Goal: Task Accomplishment & Management: Manage account settings

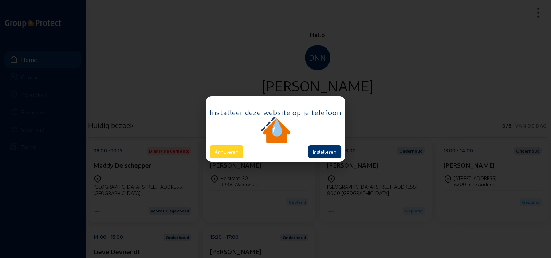
click at [237, 149] on button "Annuleren" at bounding box center [227, 151] width 34 height 13
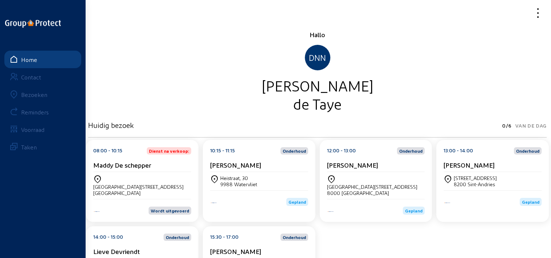
click at [40, 95] on div "Bezoeken" at bounding box center [34, 94] width 26 height 7
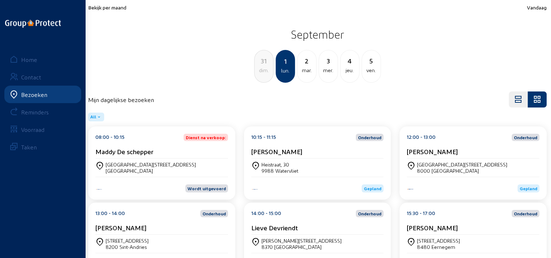
click at [119, 9] on span "Bekijk per maand" at bounding box center [107, 7] width 38 height 6
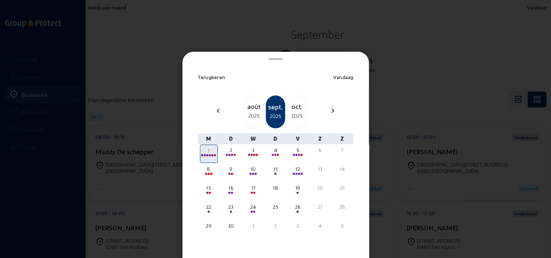
click at [246, 111] on div "2025" at bounding box center [254, 115] width 19 height 9
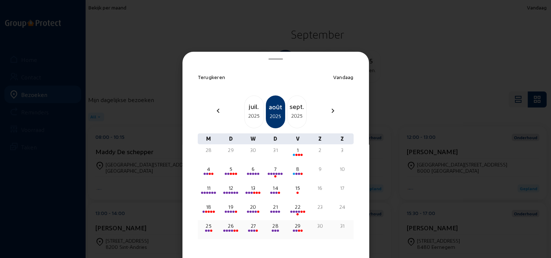
click at [204, 227] on div "25" at bounding box center [209, 225] width 16 height 7
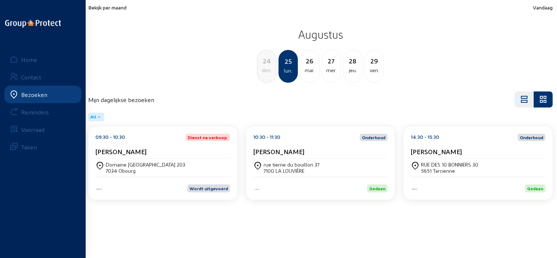
click at [141, 156] on div "Rachid BRAIJ" at bounding box center [162, 153] width 134 height 11
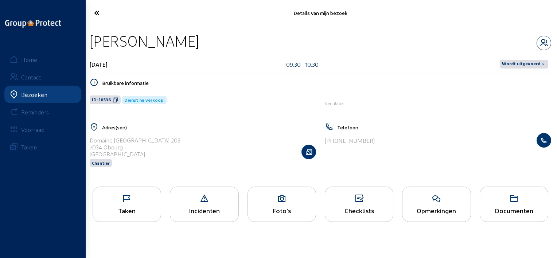
drag, startPoint x: 199, startPoint y: 44, endPoint x: 91, endPoint y: 44, distance: 108.2
click at [91, 44] on div "Rachid BRAIJ" at bounding box center [320, 41] width 461 height 19
copy div "Rachid BRAIJ"
click at [116, 97] on icon at bounding box center [116, 100] width 6 height 6
click at [147, 205] on div "Taken" at bounding box center [127, 203] width 68 height 35
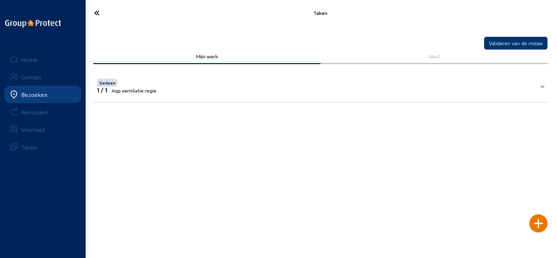
click at [207, 82] on mat-panel-title "Gedaan 1 / 1 Aqp ventilatie regie" at bounding box center [316, 85] width 438 height 16
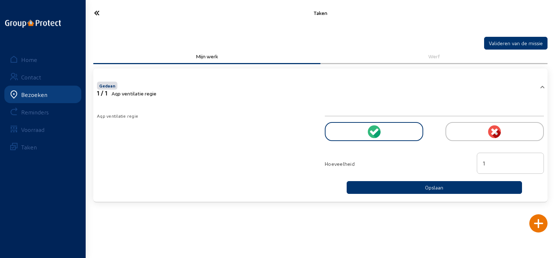
drag, startPoint x: 490, startPoint y: 160, endPoint x: 472, endPoint y: 161, distance: 17.5
click at [472, 161] on div "1" at bounding box center [510, 164] width 76 height 23
type input "2"
type input "2.5"
click at [440, 188] on button "Opslaan" at bounding box center [433, 187] width 175 height 13
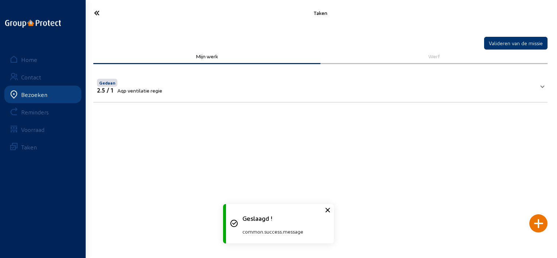
click at [103, 11] on icon at bounding box center [123, 13] width 66 height 13
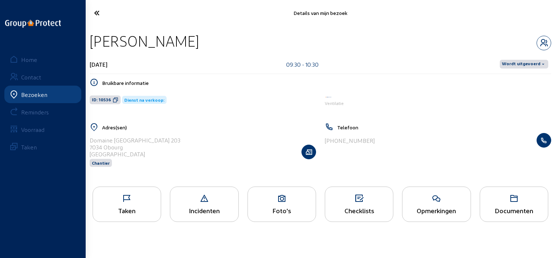
click at [464, 195] on icon at bounding box center [436, 198] width 68 height 9
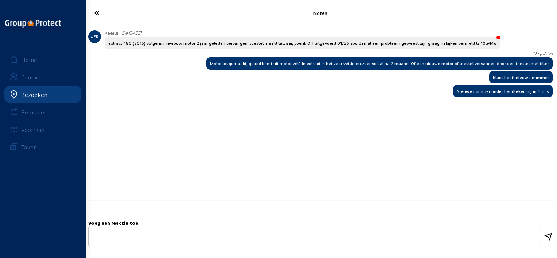
click at [99, 14] on icon at bounding box center [123, 13] width 66 height 13
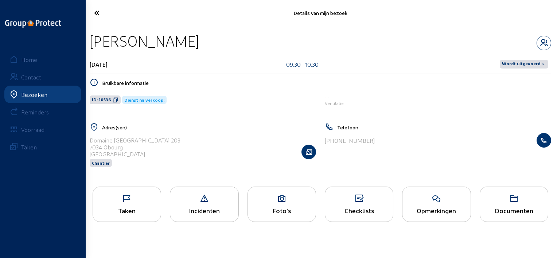
click at [102, 12] on icon at bounding box center [123, 13] width 66 height 13
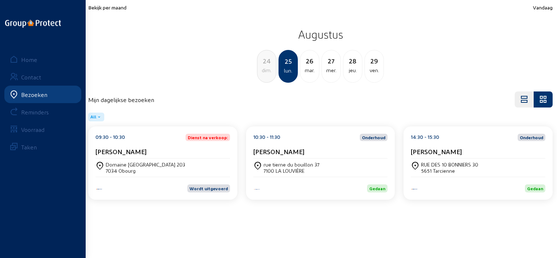
click at [342, 143] on div "10:30 - 11:30 Onderhoud Thierry Meuleman" at bounding box center [320, 146] width 134 height 25
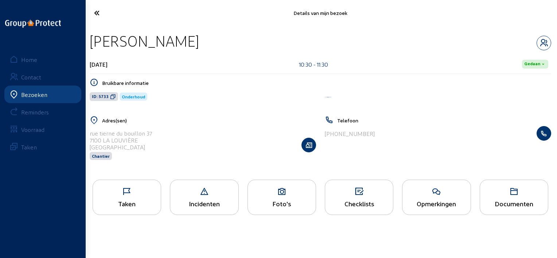
drag, startPoint x: 214, startPoint y: 39, endPoint x: 90, endPoint y: 41, distance: 123.8
click at [90, 41] on div "Thierry Meuleman" at bounding box center [320, 41] width 461 height 19
copy div "Thierry Meuleman"
click at [113, 96] on icon at bounding box center [113, 97] width 6 height 6
click at [467, 194] on icon at bounding box center [436, 191] width 68 height 9
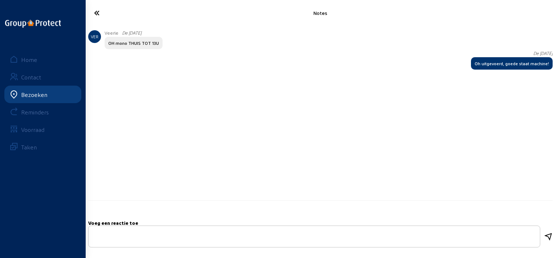
click at [103, 16] on icon at bounding box center [123, 13] width 66 height 13
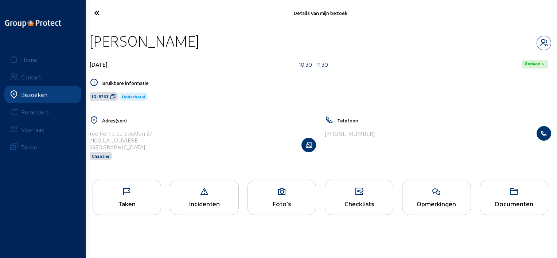
click at [106, 21] on cam-font-icon at bounding box center [123, 12] width 70 height 17
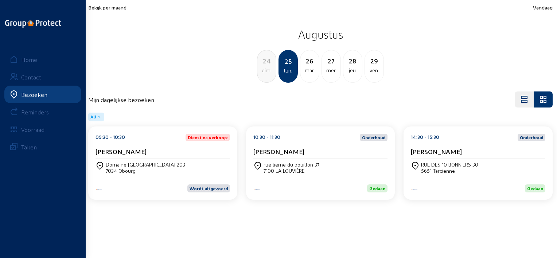
click at [472, 135] on div "14:30 - 15:30 Onderhoud" at bounding box center [477, 137] width 134 height 7
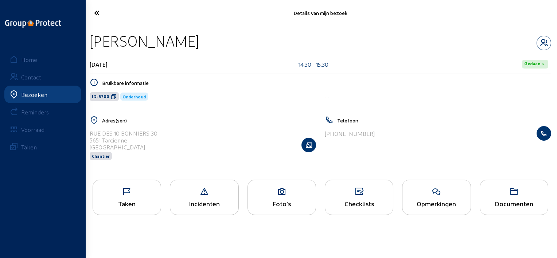
drag, startPoint x: 204, startPoint y: 46, endPoint x: 92, endPoint y: 42, distance: 112.3
click at [92, 42] on div "Francoise Chif" at bounding box center [320, 41] width 461 height 19
copy div "Francoise Chif"
click at [113, 98] on icon at bounding box center [114, 97] width 6 height 6
click at [457, 194] on icon at bounding box center [436, 191] width 68 height 9
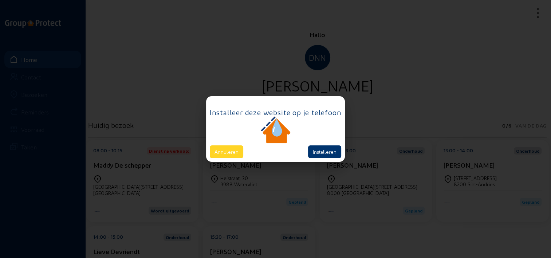
click at [235, 148] on button "Annuleren" at bounding box center [227, 151] width 34 height 13
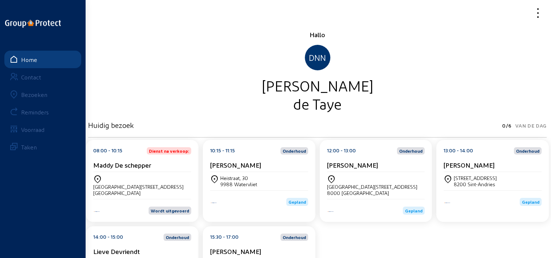
click at [175, 170] on div "Maddy De schepper" at bounding box center [142, 166] width 98 height 11
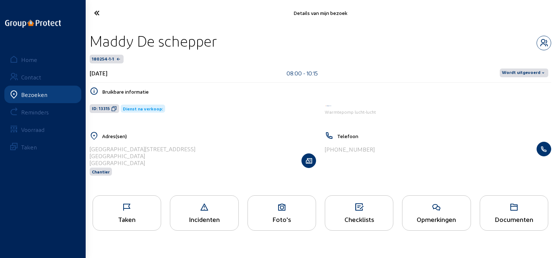
drag, startPoint x: 236, startPoint y: 42, endPoint x: 86, endPoint y: 39, distance: 150.1
click at [86, 39] on div "[PERSON_NAME] 180254-1-1 [DATE] 08:00 - 10:15 Wordt uitgevoerd Bruikbare inform…" at bounding box center [320, 108] width 473 height 165
copy div "Maddy De schepper"
click at [442, 207] on icon at bounding box center [436, 207] width 68 height 9
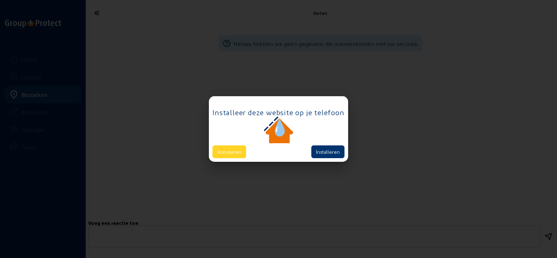
click at [240, 148] on button "Annuleren" at bounding box center [229, 151] width 34 height 13
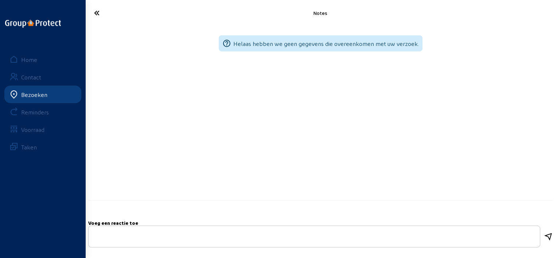
click at [100, 13] on icon at bounding box center [123, 13] width 66 height 13
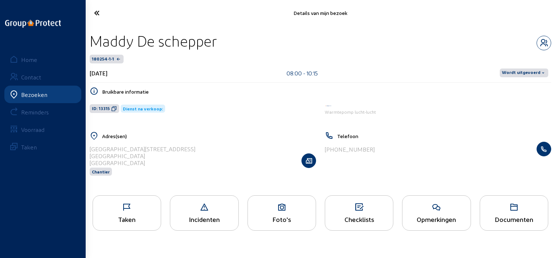
click at [449, 212] on div "Opmerkingen" at bounding box center [436, 212] width 68 height 35
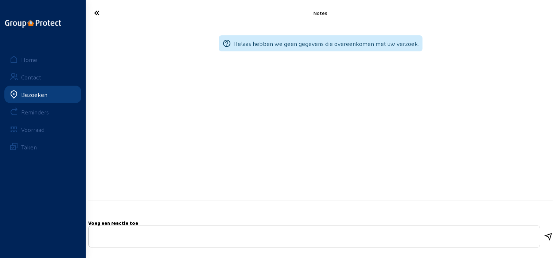
click at [188, 235] on textarea at bounding box center [313, 236] width 439 height 9
paste textarea "26/08 AH: Interventie gepland met de klant en mail voor herstel verstuurd naar …"
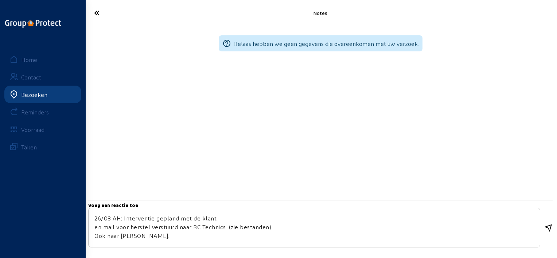
scroll to position [42, 0]
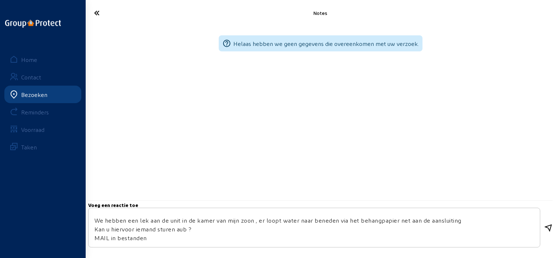
type textarea "26/08 AH: Interventie gepland met de klant en mail voor herstel verstuurd naar …"
click at [547, 226] on icon at bounding box center [547, 228] width 9 height 9
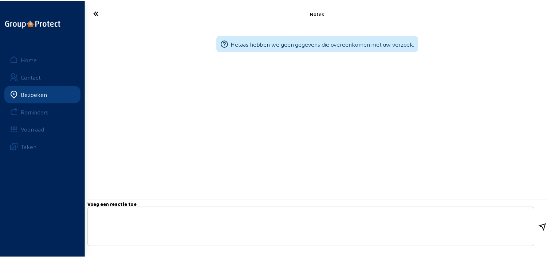
scroll to position [0, 0]
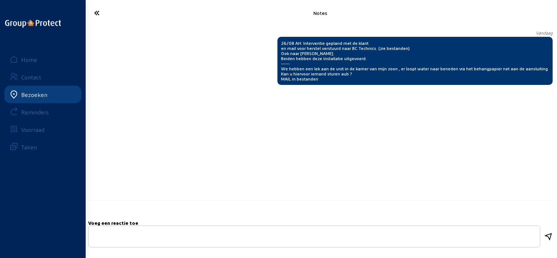
click at [102, 15] on icon at bounding box center [123, 13] width 66 height 13
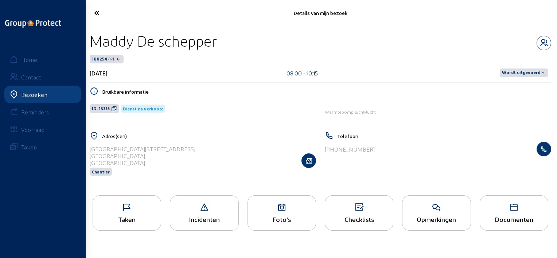
click at [100, 12] on icon at bounding box center [123, 13] width 66 height 13
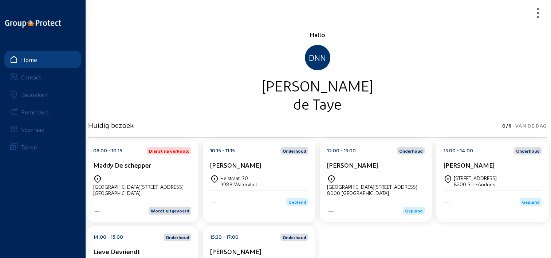
click at [27, 93] on div "Bezoeken" at bounding box center [34, 94] width 26 height 7
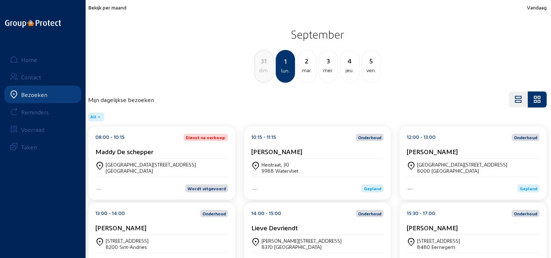
click at [121, 8] on span "Bekijk per maand" at bounding box center [107, 7] width 38 height 6
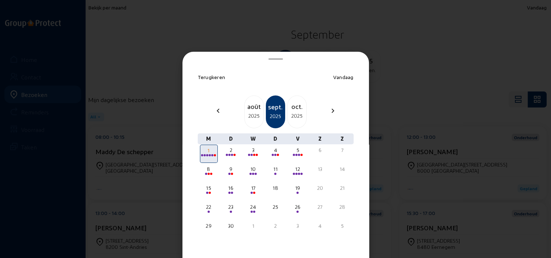
click at [245, 108] on div "août" at bounding box center [254, 106] width 19 height 10
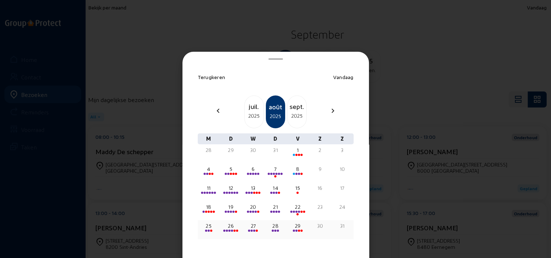
click at [230, 227] on div "26" at bounding box center [231, 225] width 16 height 7
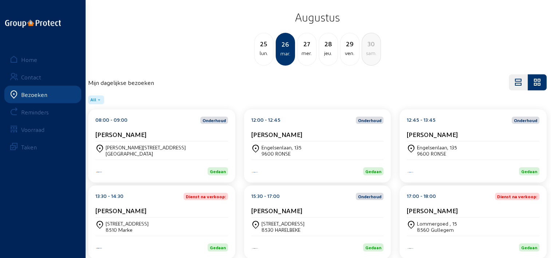
scroll to position [30, 0]
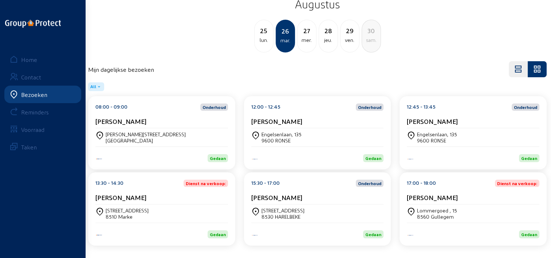
click at [174, 121] on div "Ronny Decuyper" at bounding box center [161, 121] width 133 height 8
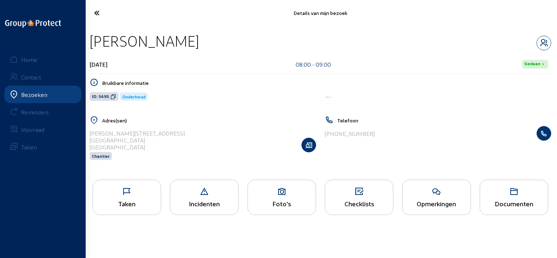
drag, startPoint x: 198, startPoint y: 41, endPoint x: 90, endPoint y: 40, distance: 107.8
click at [90, 40] on div "Ronny Decuyper" at bounding box center [320, 41] width 461 height 19
copy div "Ronny Decuyper"
click at [114, 96] on icon at bounding box center [113, 97] width 6 height 6
click at [444, 197] on div "Opmerkingen" at bounding box center [436, 197] width 68 height 35
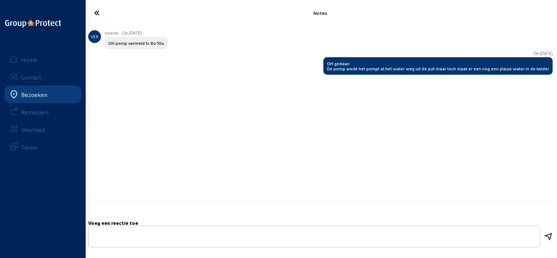
click at [98, 12] on icon at bounding box center [123, 13] width 66 height 13
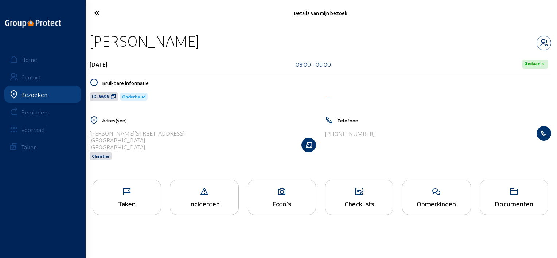
click at [148, 194] on icon at bounding box center [127, 191] width 68 height 9
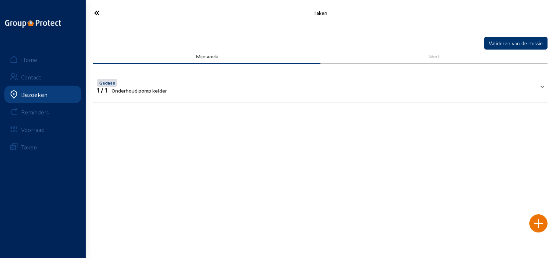
click at [93, 17] on icon at bounding box center [123, 13] width 66 height 13
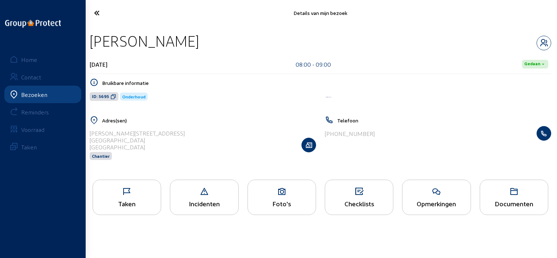
click at [93, 17] on icon at bounding box center [123, 13] width 66 height 13
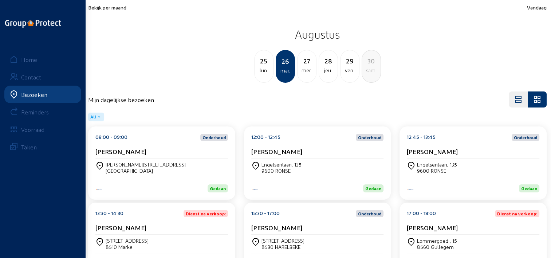
click at [308, 158] on div "12:00 - 12:45 Onderhoud Marc Provost Engelsenlaan, 135 9600 RONSE Gedaan" at bounding box center [317, 162] width 147 height 73
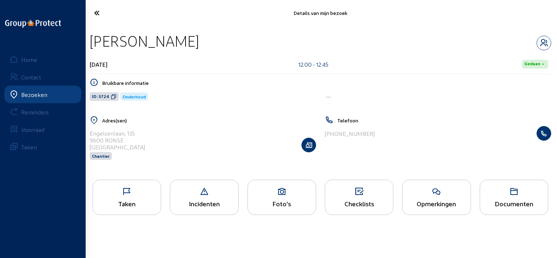
drag, startPoint x: 192, startPoint y: 46, endPoint x: 93, endPoint y: 46, distance: 99.1
click at [93, 46] on div "Marc Provost" at bounding box center [320, 41] width 461 height 19
copy div "Marc Provost"
click at [112, 94] on icon at bounding box center [114, 97] width 6 height 6
click at [156, 199] on div "Taken" at bounding box center [127, 197] width 68 height 35
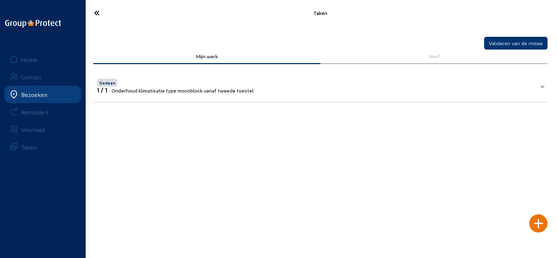
click at [229, 86] on div "Gedaan" at bounding box center [175, 81] width 157 height 9
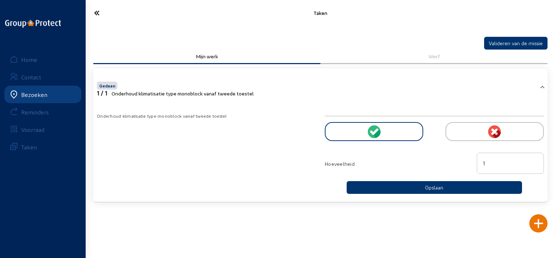
click at [229, 86] on div "Gedaan" at bounding box center [175, 84] width 157 height 9
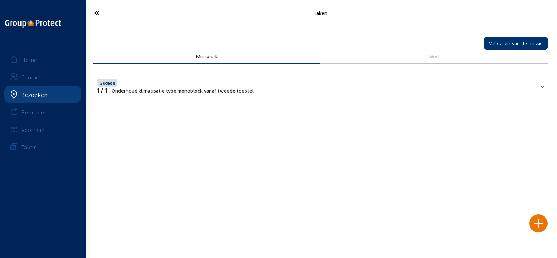
click at [101, 9] on icon at bounding box center [123, 13] width 66 height 13
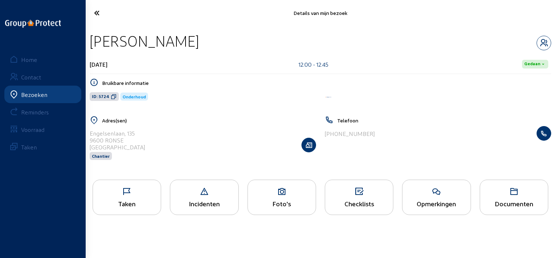
click at [444, 195] on icon at bounding box center [436, 191] width 68 height 9
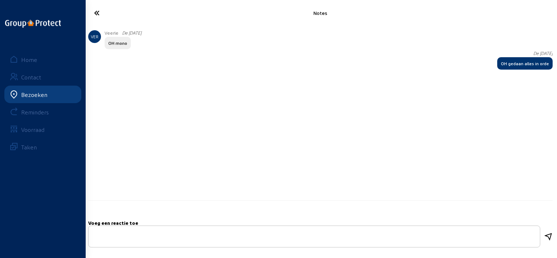
click at [102, 12] on icon at bounding box center [123, 13] width 66 height 13
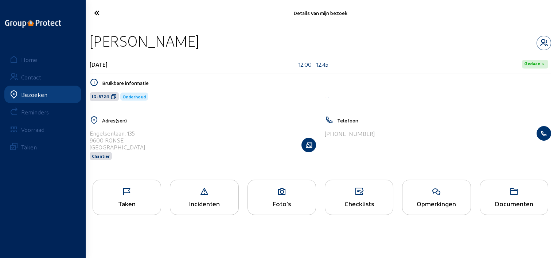
click at [105, 15] on icon at bounding box center [123, 13] width 66 height 13
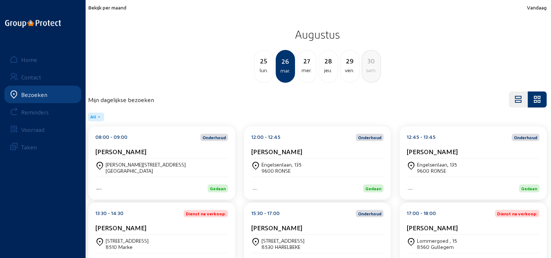
click at [408, 150] on cam-card-title "Marc Provost" at bounding box center [432, 152] width 51 height 8
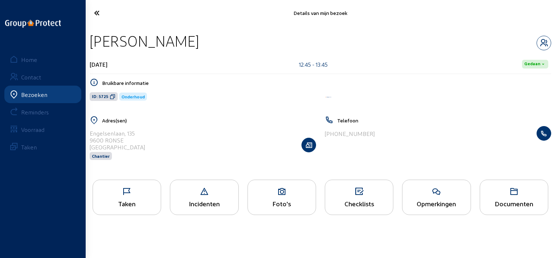
drag, startPoint x: 190, startPoint y: 42, endPoint x: 90, endPoint y: 47, distance: 100.3
click at [90, 47] on div "Marc Provost" at bounding box center [320, 41] width 461 height 19
copy div "Marc Provost"
click at [428, 194] on icon at bounding box center [436, 191] width 68 height 9
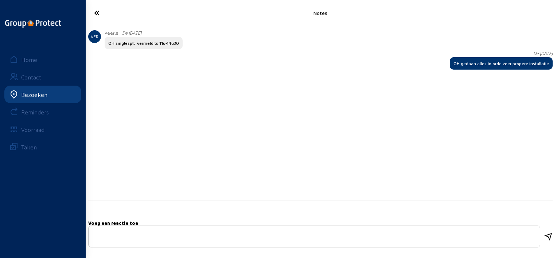
click at [94, 15] on icon at bounding box center [123, 13] width 66 height 13
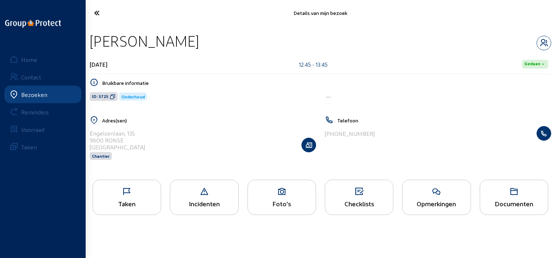
click at [114, 97] on icon at bounding box center [113, 97] width 6 height 6
click at [95, 9] on icon at bounding box center [123, 13] width 66 height 13
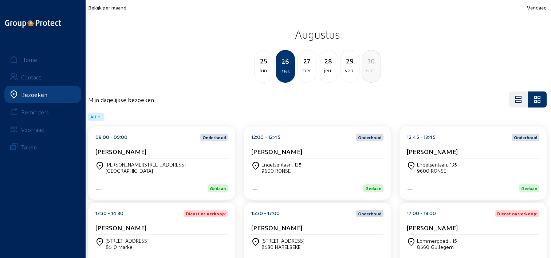
scroll to position [30, 0]
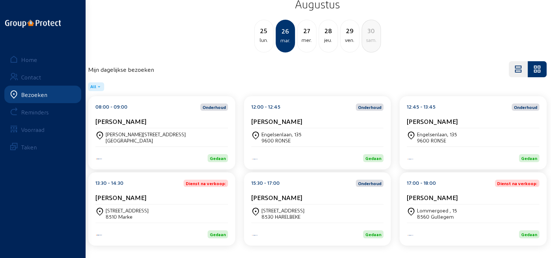
click at [183, 192] on div "13:30 - 14:30 Dienst na verkoop: Alain Mahieu" at bounding box center [161, 192] width 133 height 25
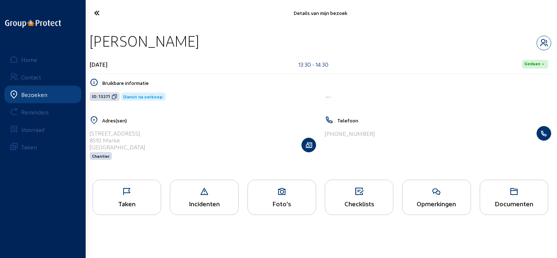
drag, startPoint x: 190, startPoint y: 43, endPoint x: 87, endPoint y: 47, distance: 103.2
click at [87, 47] on div "Alain Mahieu 26 augustus 2025 13:30 - 14:30 Gedaan Bruikbare informatie ID: 132…" at bounding box center [320, 100] width 473 height 149
copy div "Alain Mahieu"
click at [111, 98] on icon at bounding box center [114, 97] width 6 height 6
click at [413, 189] on icon at bounding box center [436, 191] width 68 height 9
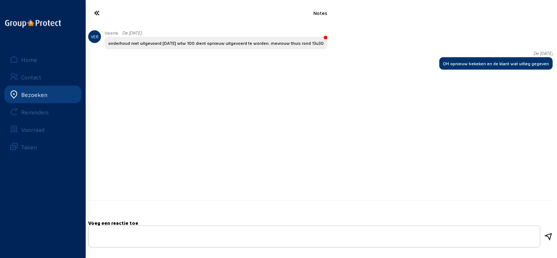
click at [96, 11] on icon at bounding box center [123, 13] width 66 height 13
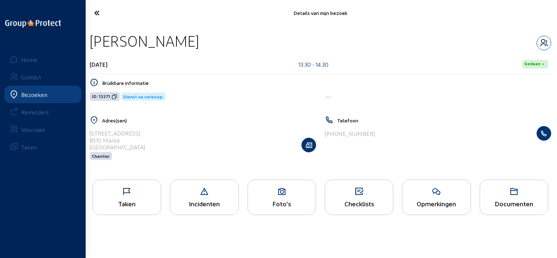
click at [154, 202] on div "Taken" at bounding box center [127, 204] width 68 height 8
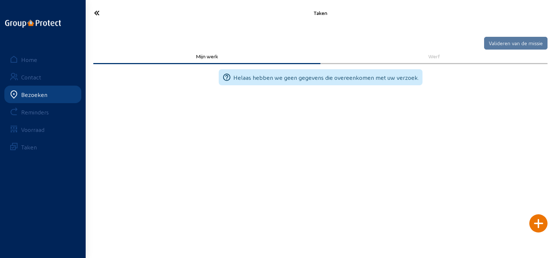
click at [105, 16] on icon at bounding box center [123, 13] width 66 height 13
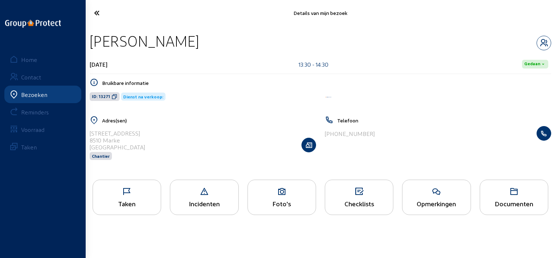
click at [101, 11] on icon at bounding box center [123, 13] width 66 height 13
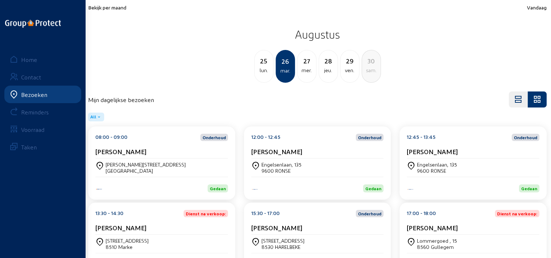
click at [117, 14] on div "Bekijk per maand Vandaag Augustus 25 lun. 26 mar. 27 mer. 28 jeu. 29 ven. 30 sa…" at bounding box center [317, 43] width 459 height 78
click at [117, 10] on div "Bekijk per maand Vandaag Augustus 25 lun. 26 mar. 27 mer. 28 jeu. 29 ven. 30 sa…" at bounding box center [317, 43] width 459 height 78
click at [109, 8] on span "Bekijk per maand" at bounding box center [107, 7] width 38 height 6
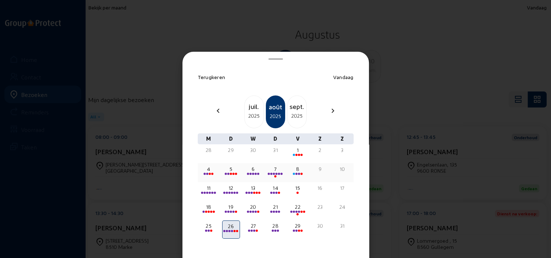
click at [230, 173] on span at bounding box center [231, 174] width 2 height 2
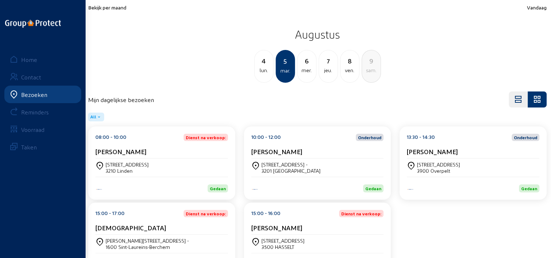
click at [125, 144] on div "08:00 - 10:00 Dienst na verkoop: Lutgard Taminau" at bounding box center [161, 146] width 133 height 25
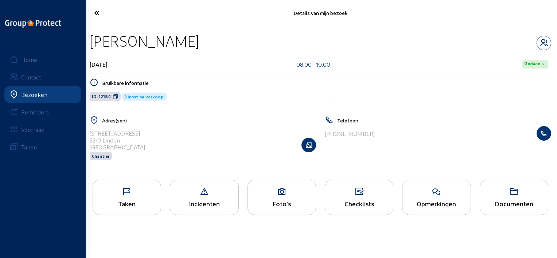
click at [415, 198] on div "Opmerkingen" at bounding box center [436, 197] width 68 height 35
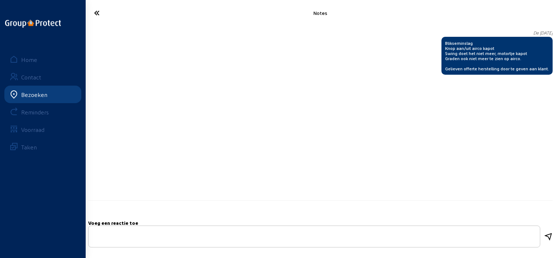
click at [93, 17] on icon at bounding box center [123, 13] width 66 height 13
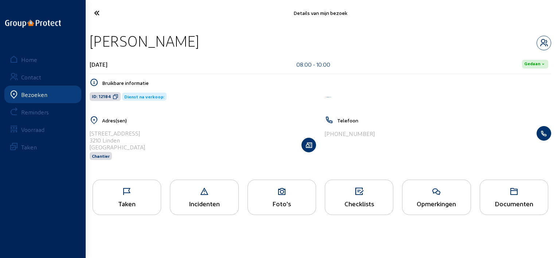
click at [100, 10] on icon at bounding box center [123, 13] width 66 height 13
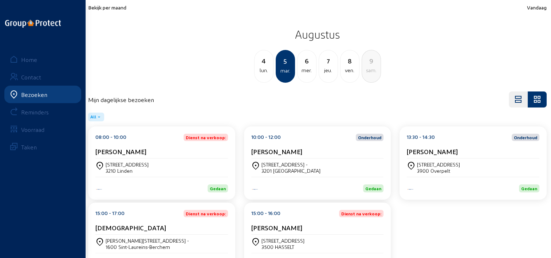
click at [179, 234] on div "Alaeddine" at bounding box center [161, 229] width 133 height 11
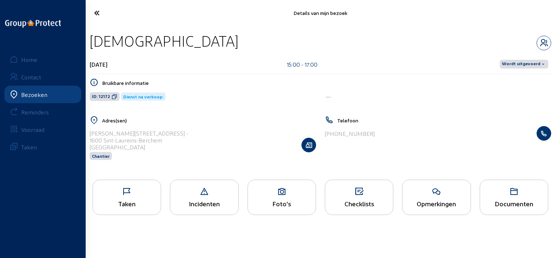
click at [440, 198] on div "Opmerkingen" at bounding box center [436, 197] width 68 height 35
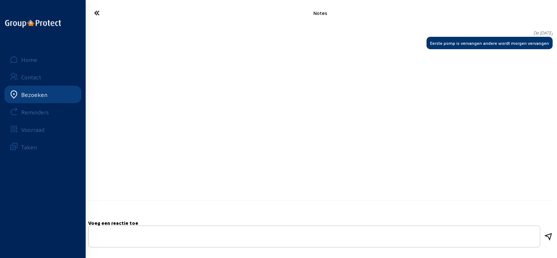
click at [103, 10] on icon at bounding box center [123, 13] width 66 height 13
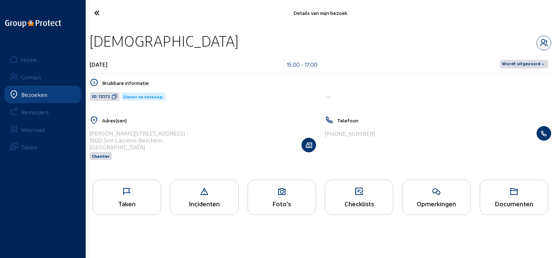
click at [102, 16] on icon at bounding box center [123, 13] width 66 height 13
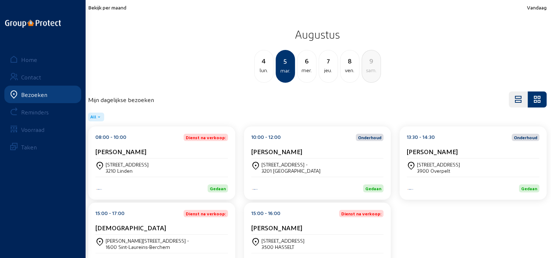
click at [302, 225] on cam-card-title "Rony Langenaeken" at bounding box center [276, 228] width 51 height 8
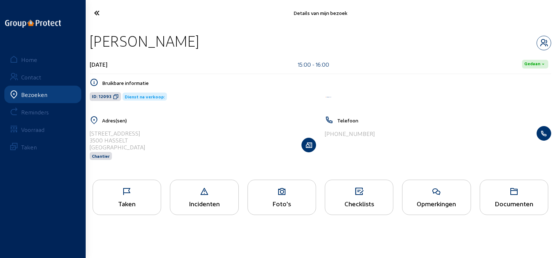
click at [436, 205] on div "Opmerkingen" at bounding box center [436, 204] width 68 height 8
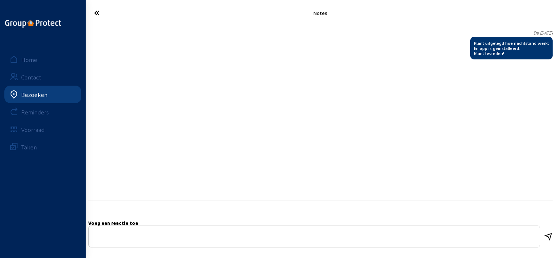
click at [98, 15] on icon at bounding box center [123, 13] width 66 height 13
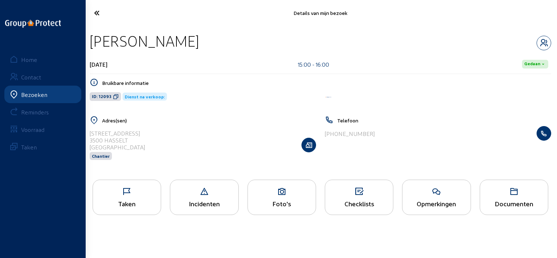
click at [101, 16] on icon at bounding box center [123, 13] width 66 height 13
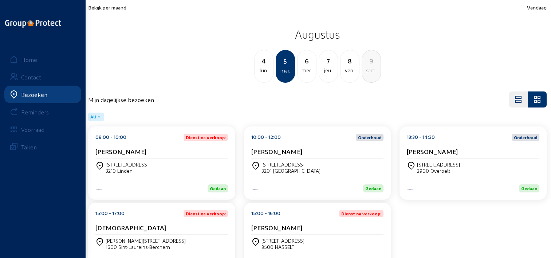
click at [101, 10] on div "Bekijk per maand Vandaag Augustus 4 lun. 5 mar. 6 mer. 7 jeu. 8 ven. 9 sam." at bounding box center [317, 43] width 459 height 78
click at [114, 7] on span "Bekijk per maand" at bounding box center [107, 7] width 38 height 6
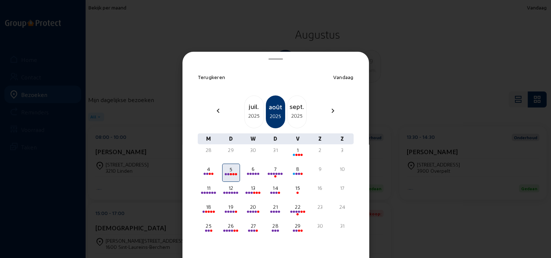
click at [459, 86] on div at bounding box center [275, 129] width 551 height 258
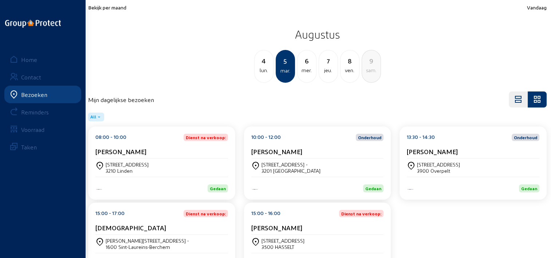
click at [531, 11] on div "Bekijk per maand Vandaag Augustus 4 lun. 5 mar. 6 mer. 7 jeu. 8 ven. 9 sam." at bounding box center [317, 43] width 459 height 78
click at [540, 7] on span "Vandaag" at bounding box center [537, 7] width 20 height 6
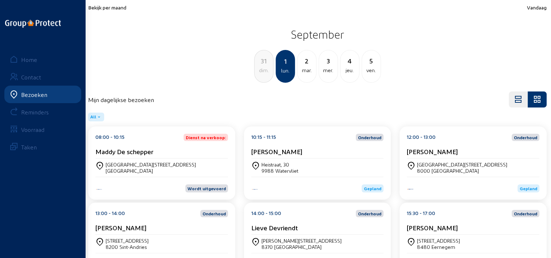
click at [109, 10] on span "Bekijk per maand" at bounding box center [107, 7] width 38 height 6
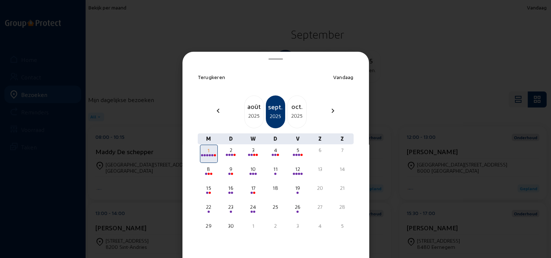
click at [217, 108] on mat-icon "chevron_left" at bounding box center [218, 110] width 9 height 9
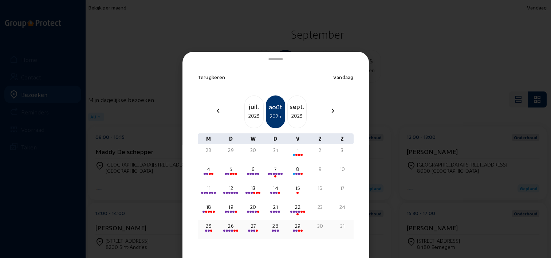
click at [223, 226] on div "26" at bounding box center [231, 225] width 16 height 7
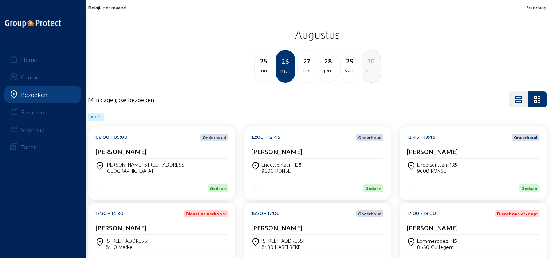
scroll to position [30, 0]
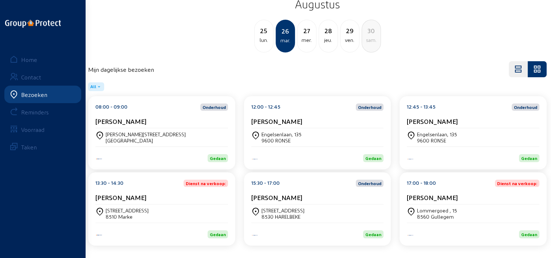
click at [329, 195] on div "Christ Devos" at bounding box center [317, 197] width 133 height 8
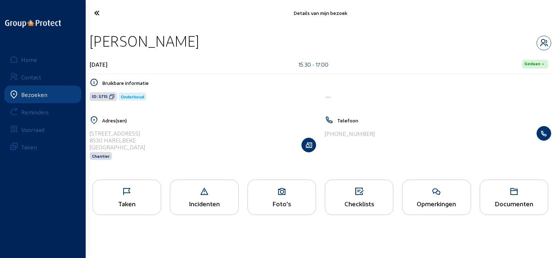
drag, startPoint x: 181, startPoint y: 34, endPoint x: 89, endPoint y: 40, distance: 92.3
click at [90, 40] on div "Christ Devos" at bounding box center [320, 41] width 461 height 19
copy div "Christ Devos"
click at [113, 95] on icon at bounding box center [112, 97] width 6 height 6
click at [103, 18] on icon at bounding box center [123, 13] width 66 height 13
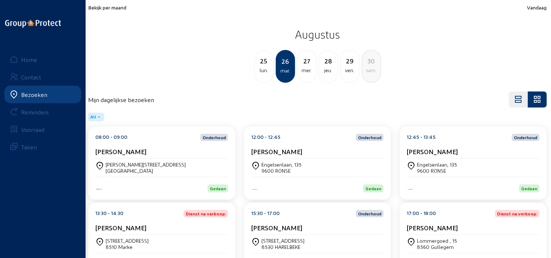
click at [331, 230] on div "Christ Devos" at bounding box center [317, 228] width 133 height 8
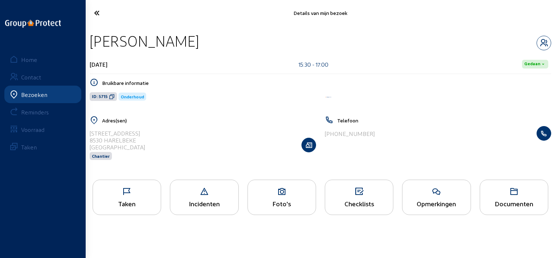
click at [420, 199] on div "Opmerkingen" at bounding box center [436, 197] width 68 height 35
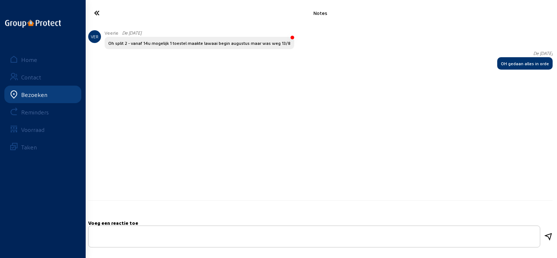
click at [98, 14] on icon at bounding box center [123, 13] width 66 height 13
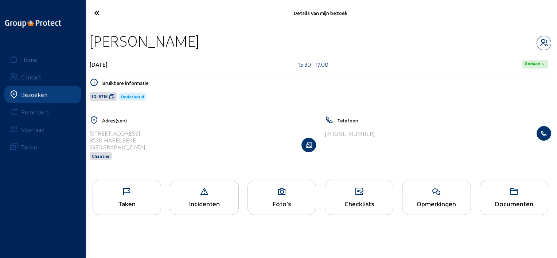
click at [137, 184] on div "Taken" at bounding box center [127, 197] width 68 height 35
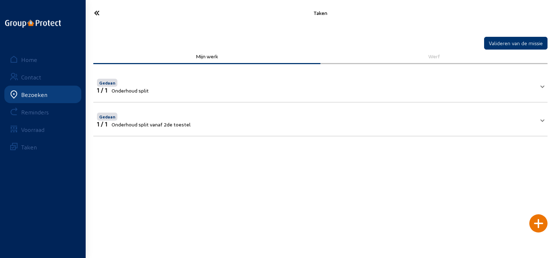
click at [157, 118] on div "Gedaan" at bounding box center [144, 115] width 94 height 9
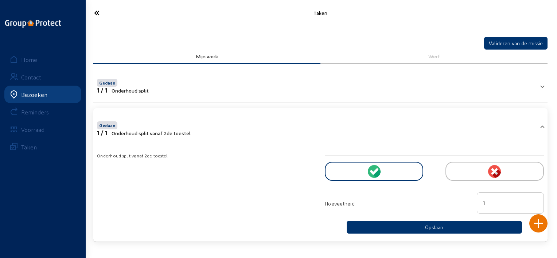
click at [93, 11] on icon at bounding box center [123, 13] width 66 height 13
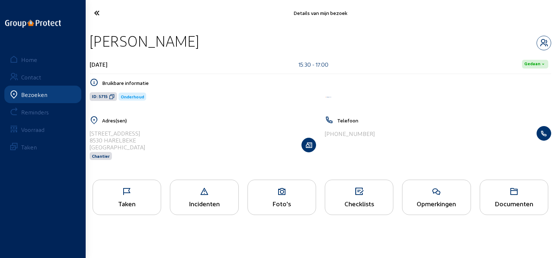
click at [95, 16] on icon at bounding box center [123, 13] width 66 height 13
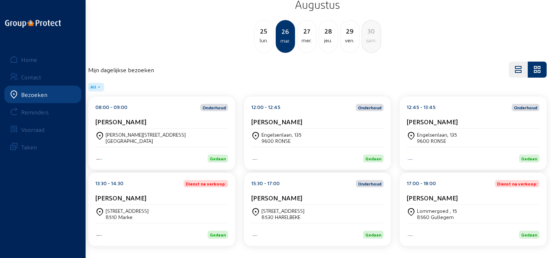
scroll to position [30, 0]
click at [461, 191] on div "17:00 - 18:00 Dienst na verkoop: Wim Hoorelbeke" at bounding box center [473, 192] width 133 height 25
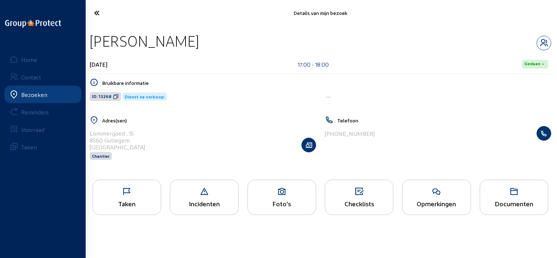
drag, startPoint x: 220, startPoint y: 42, endPoint x: 90, endPoint y: 46, distance: 130.1
click at [90, 46] on div "Wim Hoorelbeke" at bounding box center [320, 41] width 461 height 19
copy div "Wim Hoorelbeke"
click at [113, 95] on icon at bounding box center [116, 97] width 6 height 6
click at [419, 201] on div "Opmerkingen" at bounding box center [436, 204] width 68 height 8
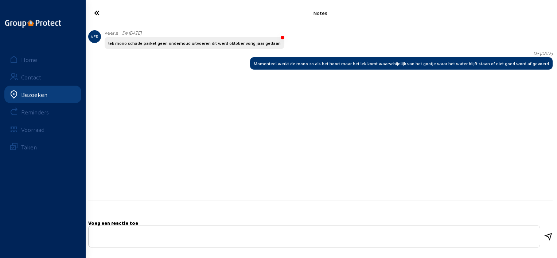
click at [93, 9] on icon at bounding box center [123, 13] width 66 height 13
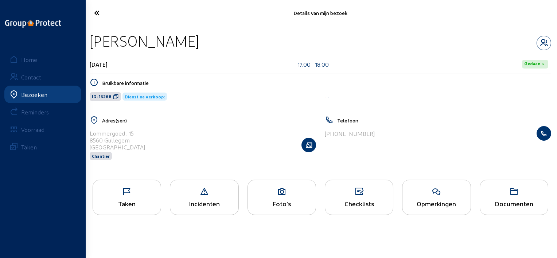
click at [147, 204] on div "Taken" at bounding box center [127, 204] width 68 height 8
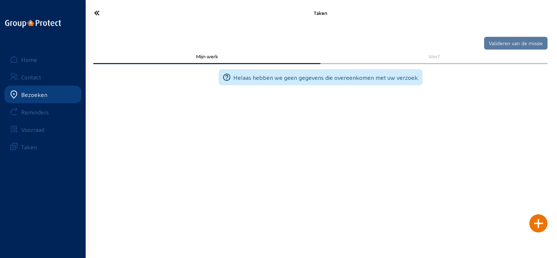
drag, startPoint x: 86, startPoint y: 16, endPoint x: 90, endPoint y: 15, distance: 4.4
click at [87, 16] on div at bounding box center [123, 12] width 79 height 17
click at [94, 15] on icon at bounding box center [123, 13] width 66 height 13
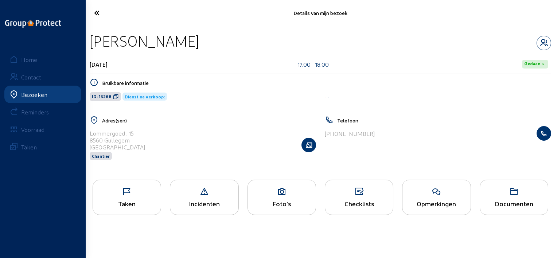
click at [445, 219] on li "Opmerkingen" at bounding box center [435, 200] width 77 height 40
click at [445, 211] on div "Opmerkingen" at bounding box center [436, 197] width 68 height 35
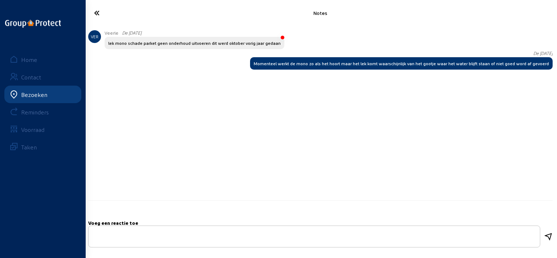
click at [106, 12] on icon at bounding box center [123, 13] width 66 height 13
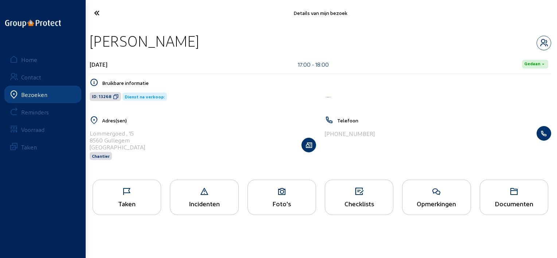
click at [121, 197] on div "Taken" at bounding box center [127, 197] width 68 height 35
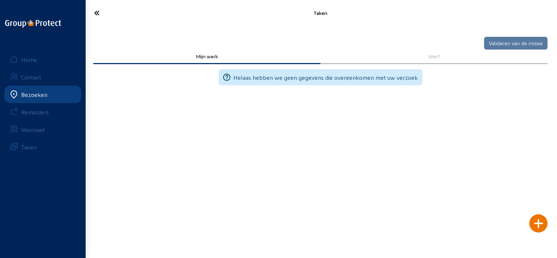
click at [536, 222] on div at bounding box center [538, 223] width 18 height 18
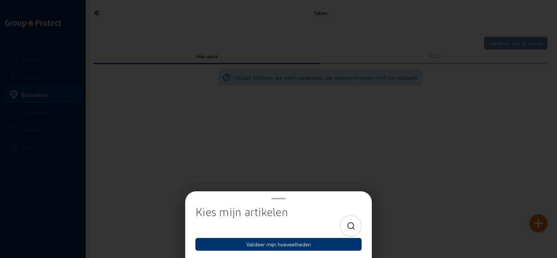
click at [359, 226] on div at bounding box center [350, 225] width 22 height 21
click at [353, 224] on icon at bounding box center [350, 226] width 9 height 9
click at [326, 227] on input at bounding box center [271, 225] width 141 height 9
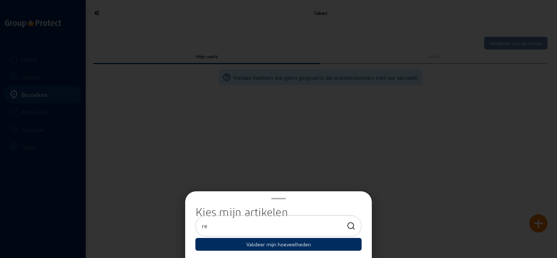
type input "re"
click at [315, 248] on button "Valideer mijn hoeveelheden" at bounding box center [278, 244] width 166 height 13
drag, startPoint x: 343, startPoint y: 227, endPoint x: 350, endPoint y: 226, distance: 6.3
click at [344, 227] on div "re" at bounding box center [278, 225] width 154 height 9
click at [350, 225] on icon at bounding box center [350, 226] width 9 height 9
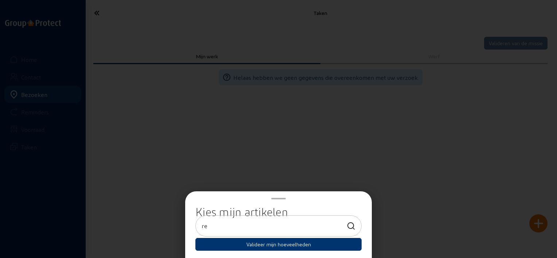
click at [405, 146] on div at bounding box center [278, 129] width 557 height 258
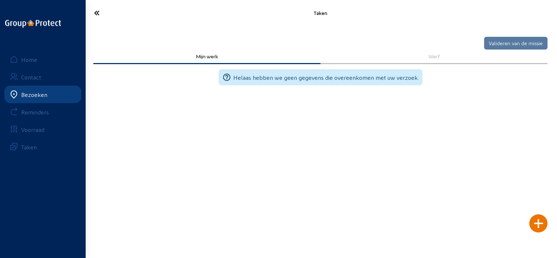
click at [99, 17] on cam-font-icon at bounding box center [123, 12] width 70 height 17
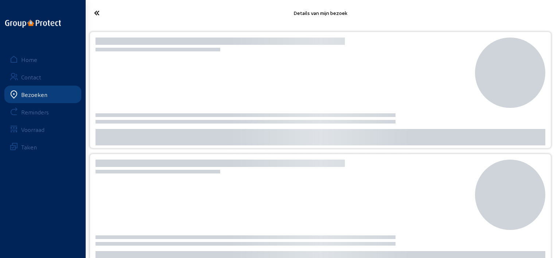
click at [101, 16] on icon at bounding box center [123, 13] width 66 height 13
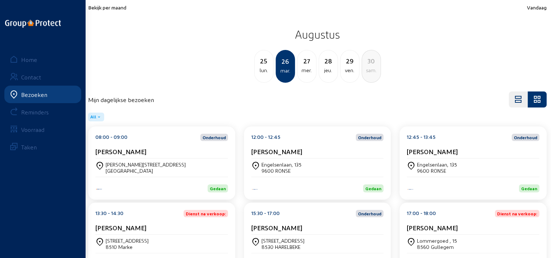
click at [466, 226] on div "Wim Hoorelbeke" at bounding box center [473, 228] width 133 height 8
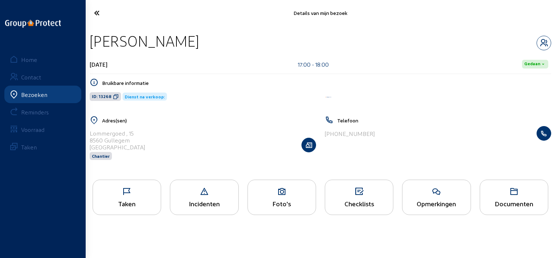
drag, startPoint x: 200, startPoint y: 42, endPoint x: 96, endPoint y: 45, distance: 104.2
click at [96, 45] on div "Wim Hoorelbeke" at bounding box center [320, 41] width 461 height 19
copy div "Wim Hoorelbeke"
click at [102, 15] on icon at bounding box center [123, 13] width 66 height 13
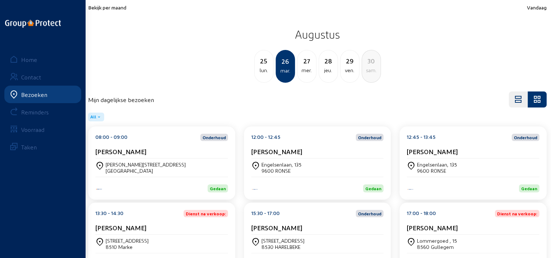
click at [304, 70] on div "mer." at bounding box center [307, 70] width 19 height 9
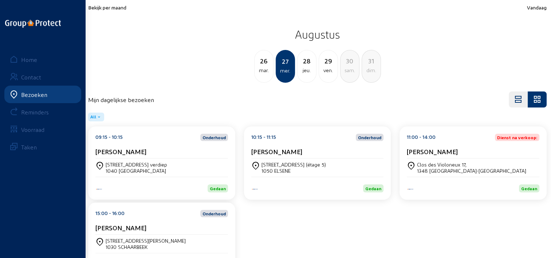
click at [265, 74] on div "mar." at bounding box center [264, 70] width 19 height 9
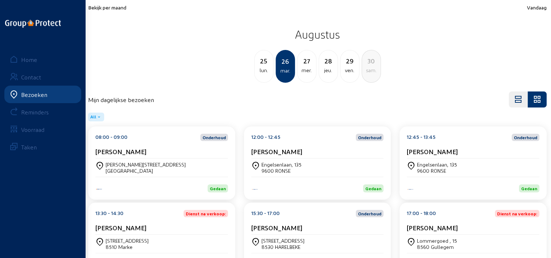
click at [303, 59] on div "27" at bounding box center [307, 61] width 19 height 10
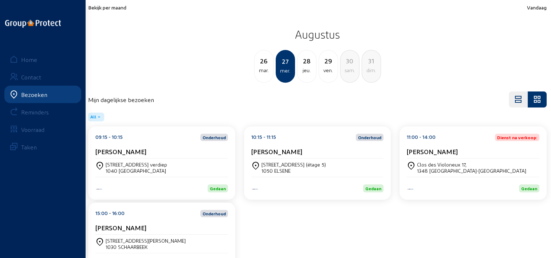
click at [170, 156] on div "Catherine Nolens" at bounding box center [161, 153] width 133 height 11
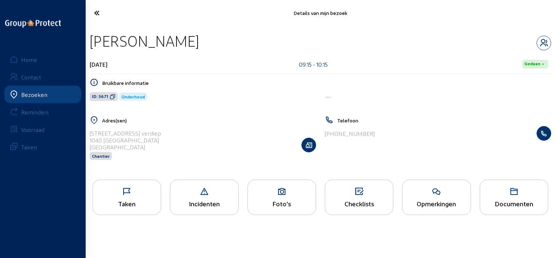
drag, startPoint x: 217, startPoint y: 42, endPoint x: 88, endPoint y: 49, distance: 129.1
click at [88, 49] on div "Catherine Nolens 27 augustus 2025 09:15 - 10:15 Gedaan Bruikbare informatie ID:…" at bounding box center [320, 100] width 473 height 149
copy div "Catherine Nolens"
click at [113, 97] on icon at bounding box center [113, 97] width 6 height 6
click at [412, 197] on div "Opmerkingen" at bounding box center [436, 197] width 68 height 35
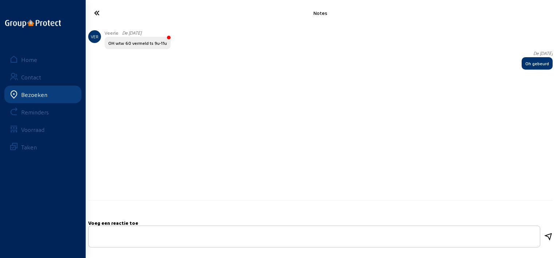
click at [89, 10] on cam-font-icon at bounding box center [123, 12] width 70 height 17
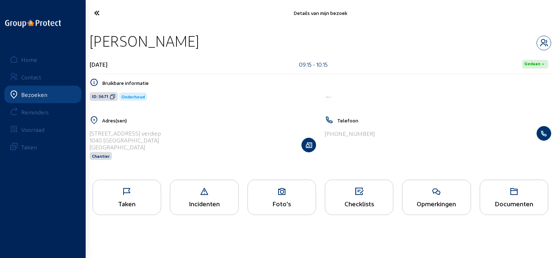
click at [109, 10] on icon at bounding box center [123, 13] width 66 height 13
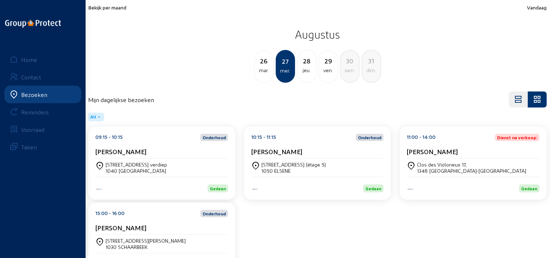
click at [286, 144] on div "10:15 - 11:15 Onderhoud Faith Aydogan" at bounding box center [317, 146] width 133 height 25
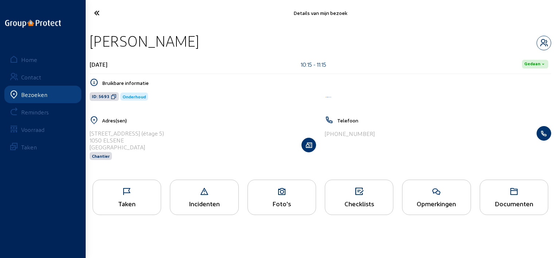
drag, startPoint x: 192, startPoint y: 39, endPoint x: 90, endPoint y: 36, distance: 102.0
click at [90, 36] on div "Faith Aydogan" at bounding box center [320, 41] width 461 height 19
copy div "Faith Aydogan"
click at [108, 95] on span "ID: 5693" at bounding box center [104, 96] width 29 height 9
click at [143, 205] on div "Taken" at bounding box center [127, 204] width 68 height 8
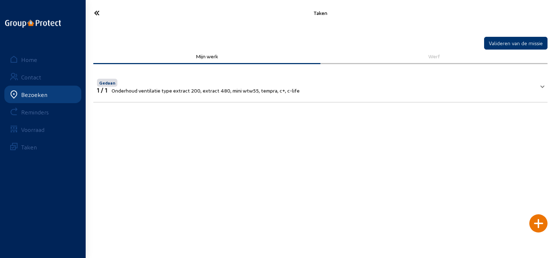
click at [95, 17] on icon at bounding box center [123, 13] width 66 height 13
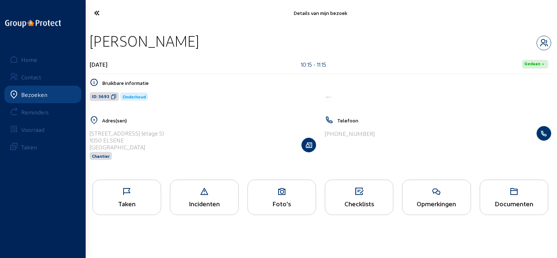
click at [419, 192] on icon at bounding box center [436, 191] width 68 height 9
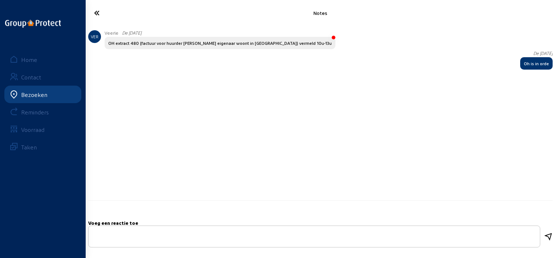
click at [95, 14] on icon at bounding box center [123, 13] width 66 height 13
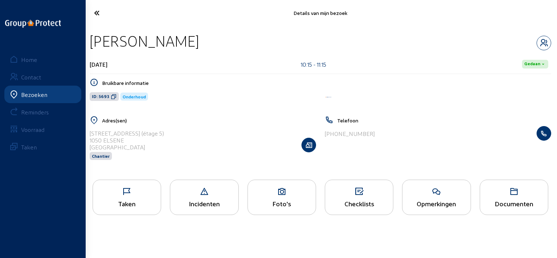
click at [109, 14] on icon at bounding box center [123, 13] width 66 height 13
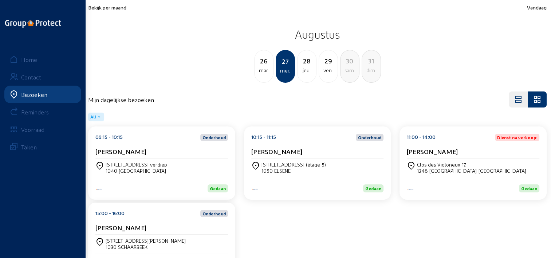
click at [439, 145] on div "11:00 - 14:00 Dienst na verkoop: Durant" at bounding box center [473, 146] width 133 height 25
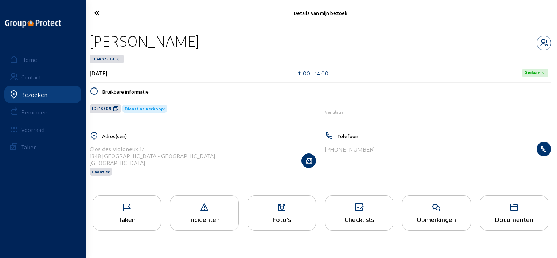
drag, startPoint x: 149, startPoint y: 42, endPoint x: 89, endPoint y: 40, distance: 60.9
click at [89, 40] on div "Durant 113437-0-1 27 augustus 2025 11:00 - 14:00 Gedaan Bruikbare informatie ID…" at bounding box center [320, 108] width 473 height 165
copy div "Durant"
click at [114, 106] on icon at bounding box center [116, 109] width 6 height 6
click at [148, 220] on div "Taken" at bounding box center [127, 219] width 68 height 8
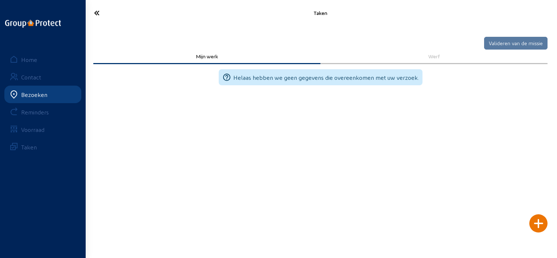
click at [101, 16] on icon at bounding box center [123, 13] width 66 height 13
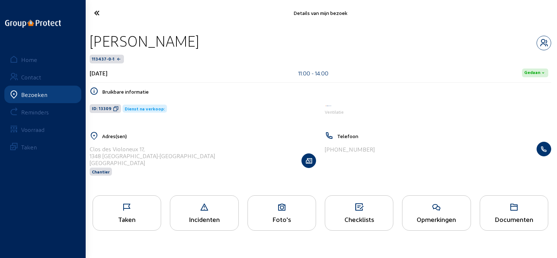
click at [420, 205] on icon at bounding box center [436, 207] width 68 height 9
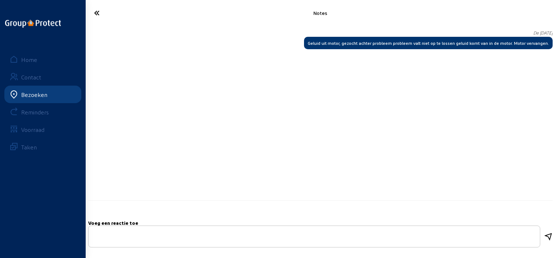
click at [99, 16] on icon at bounding box center [123, 13] width 66 height 13
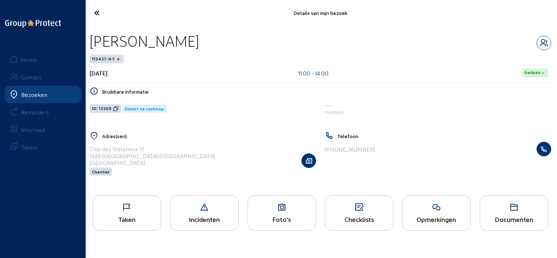
click at [151, 212] on icon at bounding box center [127, 207] width 68 height 9
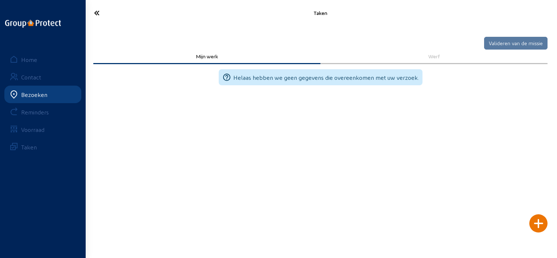
click at [538, 226] on div at bounding box center [538, 223] width 18 height 18
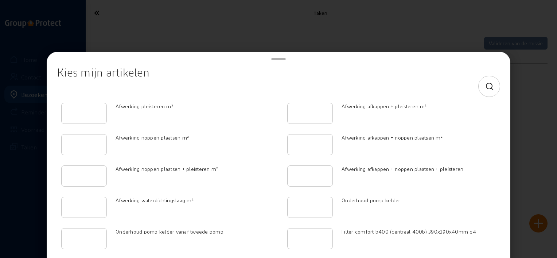
click at [485, 87] on icon at bounding box center [489, 86] width 9 height 9
click at [380, 87] on input at bounding box center [272, 86] width 418 height 9
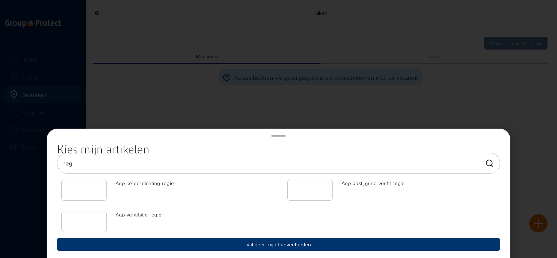
type input "reg"
type input "1"
click at [97, 217] on input "1" at bounding box center [83, 221] width 33 height 9
type input "2"
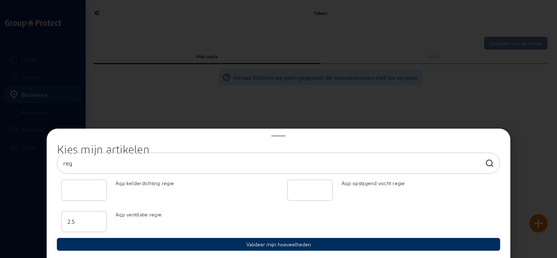
type input "2.5"
click at [178, 240] on button "Valideer mijn hoeveelheden" at bounding box center [278, 244] width 443 height 13
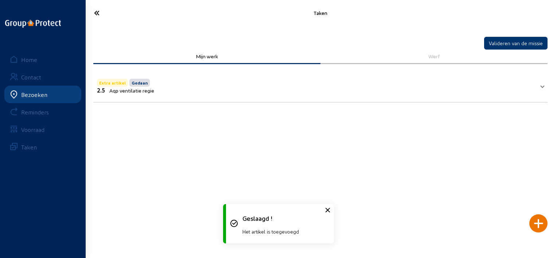
click at [105, 22] on div "Taken" at bounding box center [320, 13] width 473 height 26
click at [98, 20] on cam-font-icon at bounding box center [123, 12] width 70 height 17
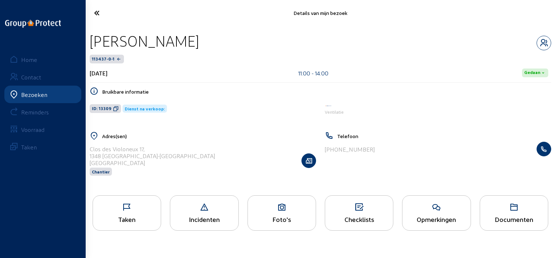
click at [89, 16] on cam-font-icon at bounding box center [123, 12] width 70 height 17
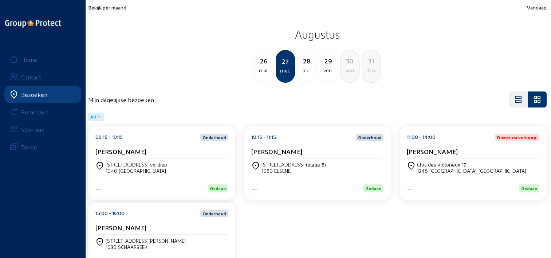
click at [165, 225] on div "Jerome Verbist" at bounding box center [161, 228] width 133 height 8
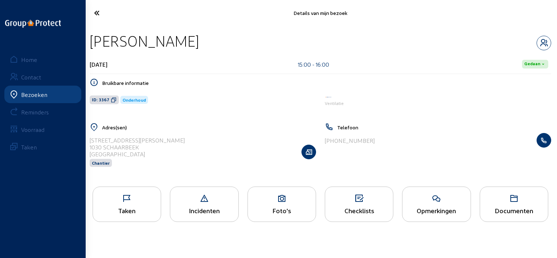
drag, startPoint x: 198, startPoint y: 44, endPoint x: 90, endPoint y: 41, distance: 107.8
click at [90, 41] on div "Jerome Verbist" at bounding box center [320, 41] width 461 height 19
click at [112, 99] on icon at bounding box center [114, 100] width 6 height 6
click at [443, 196] on icon at bounding box center [436, 198] width 68 height 9
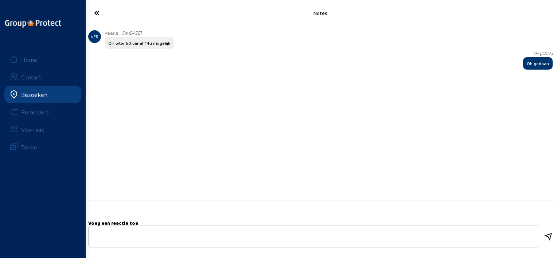
click at [88, 14] on cam-font-icon at bounding box center [123, 12] width 70 height 17
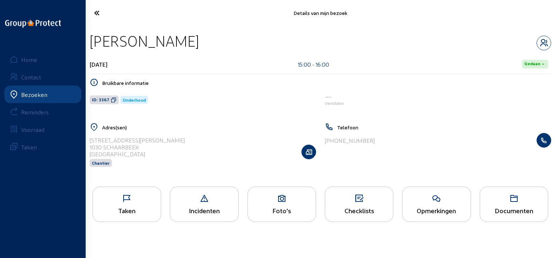
click at [95, 18] on icon at bounding box center [123, 13] width 66 height 13
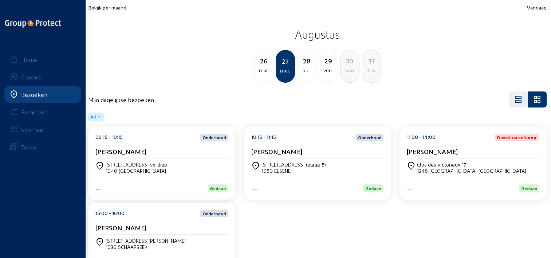
click at [313, 68] on div "jeu." at bounding box center [307, 70] width 19 height 9
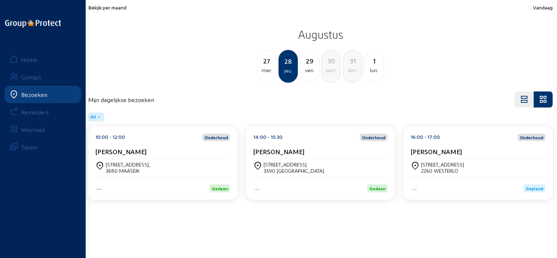
click at [128, 152] on cam-card-title "Nicky Kalders" at bounding box center [120, 152] width 51 height 8
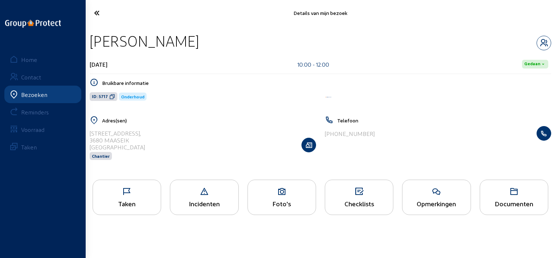
drag, startPoint x: 187, startPoint y: 47, endPoint x: 92, endPoint y: 49, distance: 95.1
click at [92, 49] on div "Nicky Kalders" at bounding box center [320, 41] width 461 height 19
click at [114, 95] on span "ID: 5717" at bounding box center [104, 96] width 28 height 9
click at [448, 201] on div "Opmerkingen" at bounding box center [436, 204] width 68 height 8
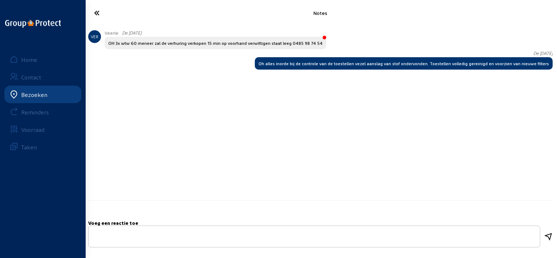
click at [110, 12] on icon at bounding box center [123, 13] width 66 height 13
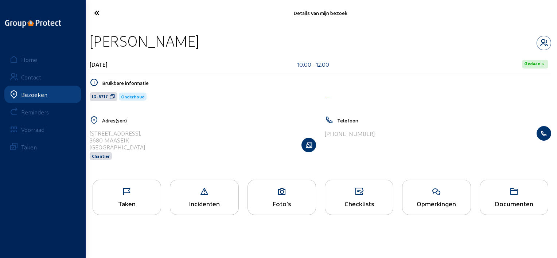
click at [99, 16] on icon at bounding box center [123, 13] width 66 height 13
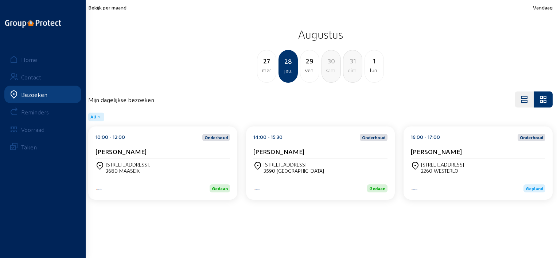
click at [281, 153] on cam-card-title "Andre Witvrouw" at bounding box center [278, 152] width 51 height 8
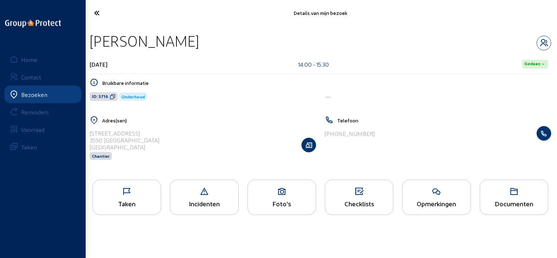
click at [212, 38] on div "Andre Witvrouw" at bounding box center [320, 41] width 461 height 19
click at [211, 38] on div "Andre Witvrouw" at bounding box center [320, 41] width 461 height 19
drag, startPoint x: 204, startPoint y: 42, endPoint x: 93, endPoint y: 41, distance: 111.1
click at [93, 41] on div "Andre Witvrouw" at bounding box center [320, 41] width 461 height 19
click at [111, 95] on icon at bounding box center [113, 97] width 6 height 6
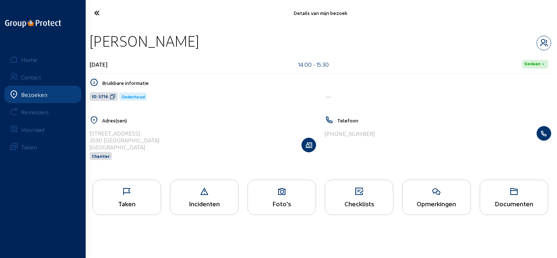
click at [107, 96] on span "ID: 5716" at bounding box center [100, 97] width 16 height 6
click at [441, 208] on div "Opmerkingen" at bounding box center [436, 197] width 68 height 35
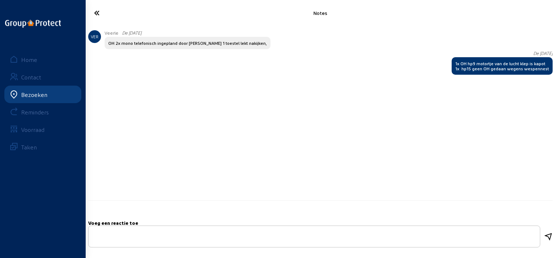
click at [94, 16] on icon at bounding box center [123, 13] width 66 height 13
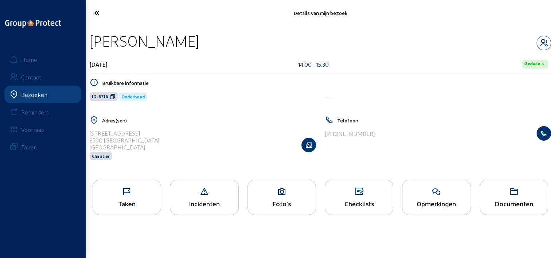
click at [95, 16] on icon at bounding box center [123, 13] width 66 height 13
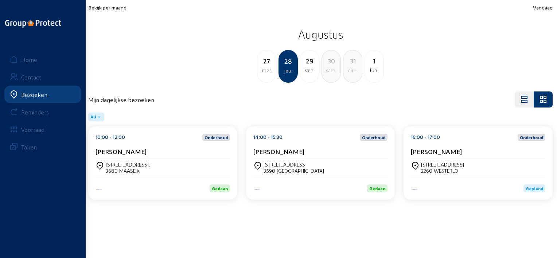
click at [418, 159] on div "Rietstraat, 4 2260 WESTERLO" at bounding box center [477, 167] width 134 height 18
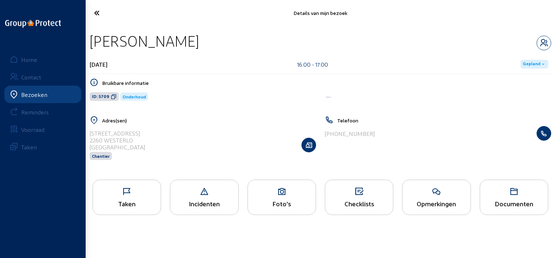
drag, startPoint x: 182, startPoint y: 43, endPoint x: 92, endPoint y: 45, distance: 90.7
click at [92, 45] on div "Annemie Nijs" at bounding box center [320, 41] width 461 height 19
click at [111, 98] on icon at bounding box center [114, 97] width 6 height 6
click at [449, 188] on icon at bounding box center [436, 191] width 68 height 9
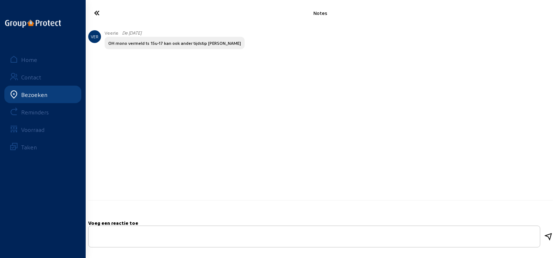
click at [96, 13] on icon at bounding box center [123, 13] width 66 height 13
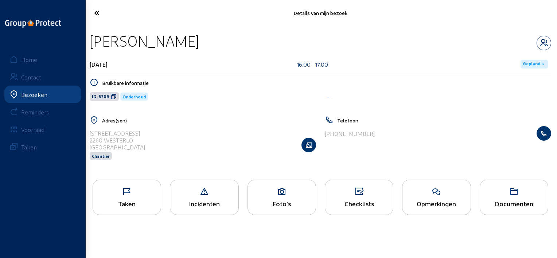
click at [150, 193] on icon at bounding box center [127, 191] width 68 height 9
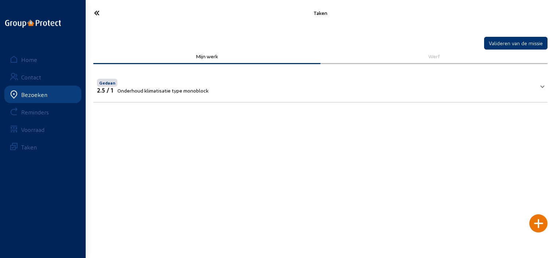
click at [100, 13] on icon at bounding box center [123, 13] width 66 height 13
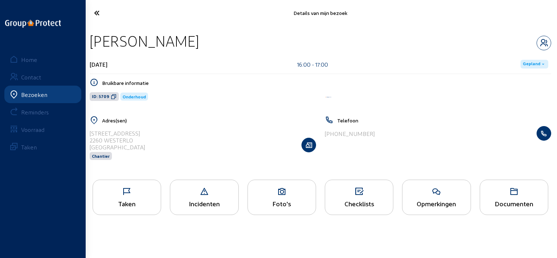
click at [136, 205] on div "Taken" at bounding box center [127, 204] width 68 height 8
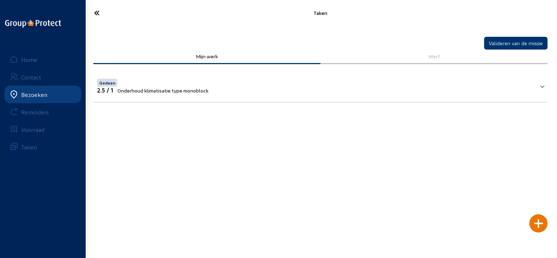
click at [92, 16] on icon at bounding box center [123, 13] width 66 height 13
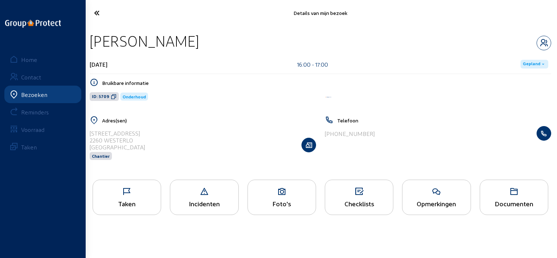
click at [105, 20] on cam-font-icon at bounding box center [123, 12] width 70 height 17
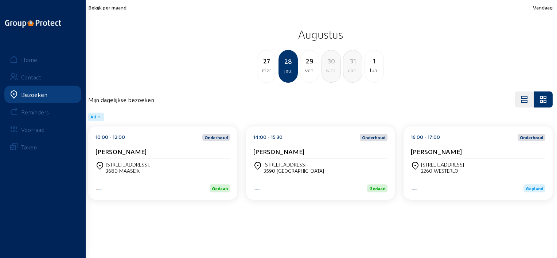
click at [306, 59] on div "29" at bounding box center [309, 61] width 19 height 10
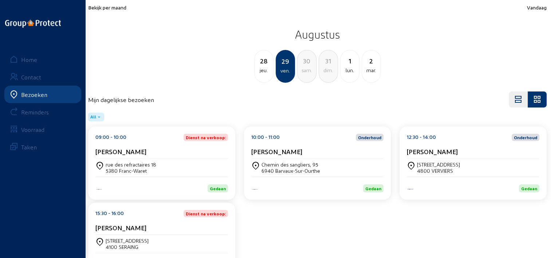
click at [182, 145] on div "09:00 - 10:00 Dienst na verkoop: Jacques Meganck" at bounding box center [161, 146] width 133 height 25
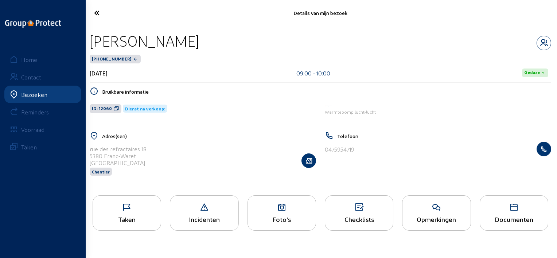
drag, startPoint x: 203, startPoint y: 42, endPoint x: 87, endPoint y: 42, distance: 115.8
click at [87, 42] on div "Jacques Meganck 96410-1-1 29 augustus 2025 09:00 - 10:00 Gedaan Bruikbare infor…" at bounding box center [320, 108] width 473 height 165
click at [120, 110] on div "ID: 12060 Dienst na verkoop:" at bounding box center [202, 108] width 235 height 23
click at [115, 108] on icon at bounding box center [116, 109] width 6 height 6
click at [157, 217] on div "Taken" at bounding box center [127, 219] width 68 height 8
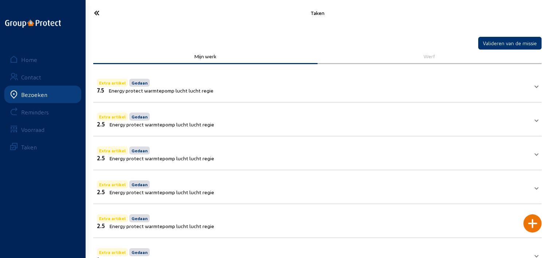
click at [536, 87] on span at bounding box center [536, 85] width 3 height 6
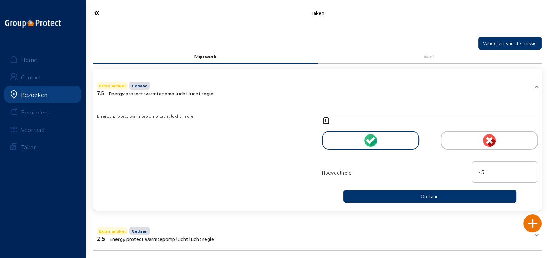
click at [487, 145] on circle at bounding box center [489, 140] width 13 height 13
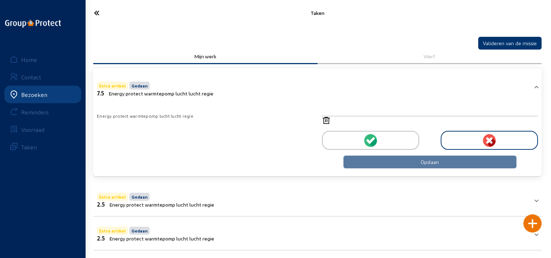
click at [385, 161] on cam-button "Opslaan" at bounding box center [429, 162] width 173 height 13
click at [325, 121] on icon at bounding box center [430, 120] width 216 height 9
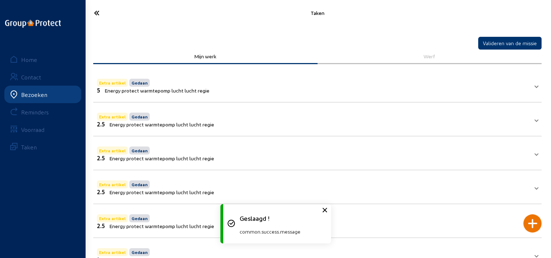
click at [510, 85] on mat-panel-title "Extra artikel Gedaan 5 Energy protect warmtepomp lucht lucht regie" at bounding box center [313, 85] width 432 height 16
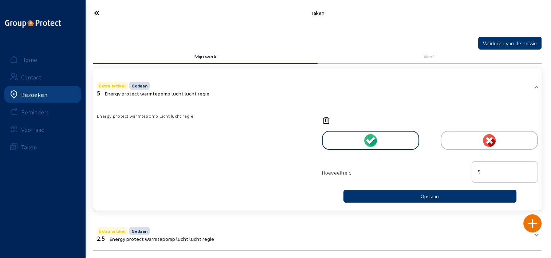
click at [326, 119] on icon at bounding box center [430, 120] width 216 height 9
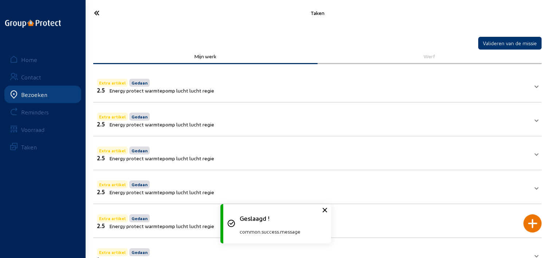
click at [512, 93] on mat-panel-title "Extra artikel Gedaan 2.5 Energy protect warmtepomp lucht lucht regie" at bounding box center [313, 85] width 432 height 16
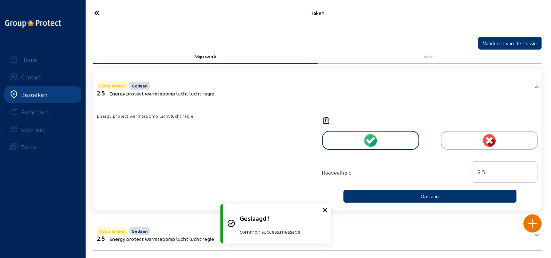
click at [325, 122] on icon at bounding box center [430, 120] width 216 height 9
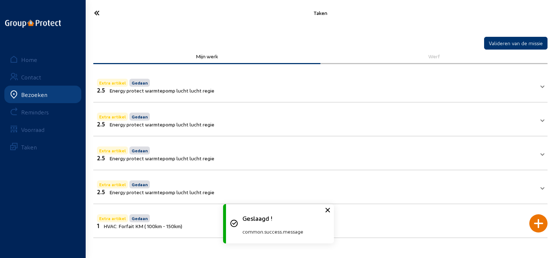
click at [513, 84] on mat-panel-title "Extra artikel Gedaan 2.5 Energy protect warmtepomp lucht lucht regie" at bounding box center [316, 85] width 438 height 16
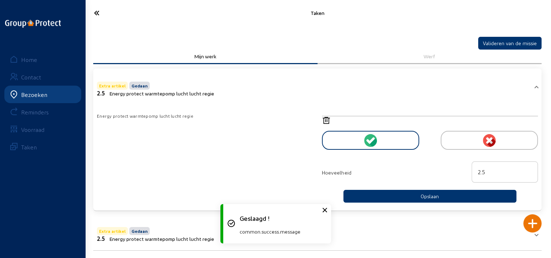
drag, startPoint x: 326, startPoint y: 119, endPoint x: 353, endPoint y: 121, distance: 26.2
click at [327, 119] on icon at bounding box center [430, 120] width 216 height 9
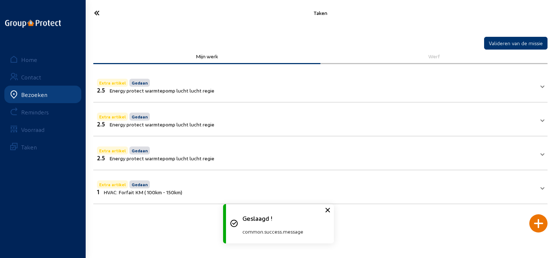
click at [504, 87] on mat-panel-title "Extra artikel Gedaan 2.5 Energy protect warmtepomp lucht lucht regie" at bounding box center [316, 85] width 438 height 16
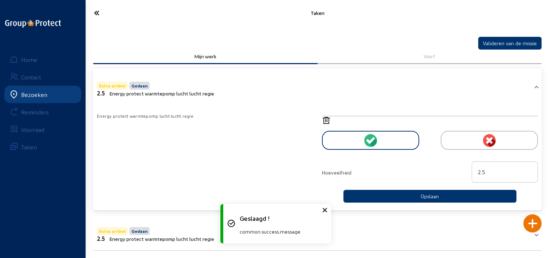
click at [323, 121] on icon at bounding box center [430, 120] width 216 height 9
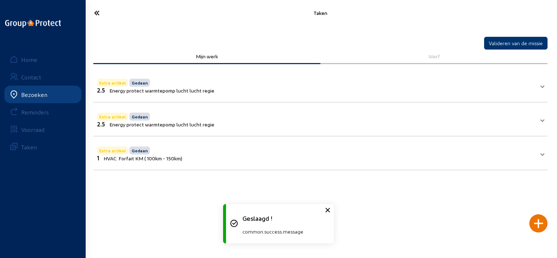
click at [471, 86] on mat-panel-title "Extra artikel Gedaan 2.5 Energy protect warmtepomp lucht lucht regie" at bounding box center [316, 85] width 438 height 16
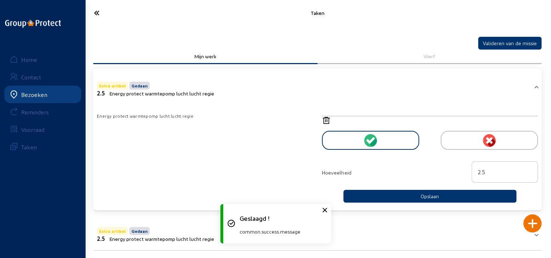
drag, startPoint x: 322, startPoint y: 121, endPoint x: 339, endPoint y: 122, distance: 17.2
click at [325, 121] on icon at bounding box center [430, 120] width 216 height 9
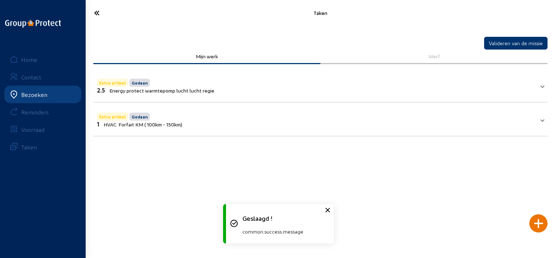
click at [394, 90] on mat-panel-title "Extra artikel Gedaan 2.5 Energy protect warmtepomp lucht lucht regie" at bounding box center [316, 85] width 438 height 16
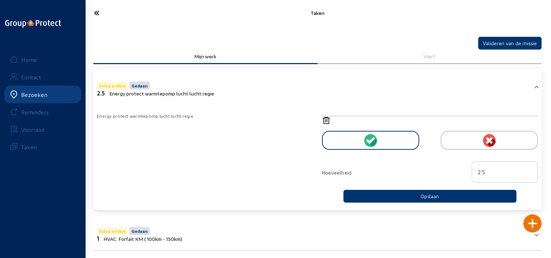
click at [93, 14] on icon at bounding box center [122, 13] width 65 height 13
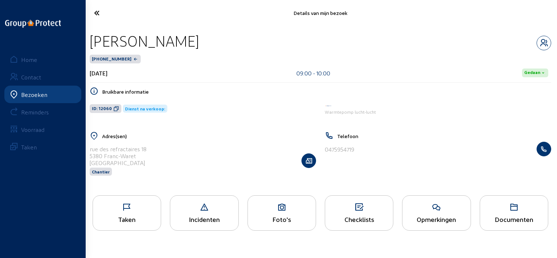
click at [95, 16] on icon at bounding box center [123, 13] width 66 height 13
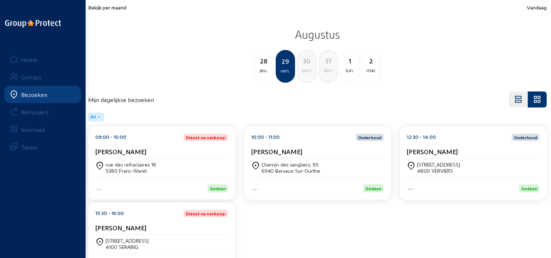
click at [266, 148] on cam-card-title "Patrick Deschacht" at bounding box center [276, 152] width 51 height 8
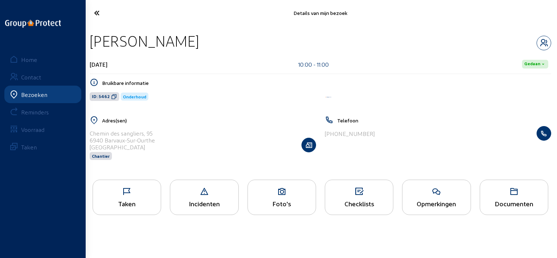
drag, startPoint x: 196, startPoint y: 45, endPoint x: 92, endPoint y: 47, distance: 104.2
click at [92, 47] on div "Patrick Deschacht" at bounding box center [320, 41] width 461 height 19
click at [111, 98] on icon at bounding box center [114, 97] width 6 height 6
click at [460, 201] on div "Opmerkingen" at bounding box center [436, 204] width 68 height 8
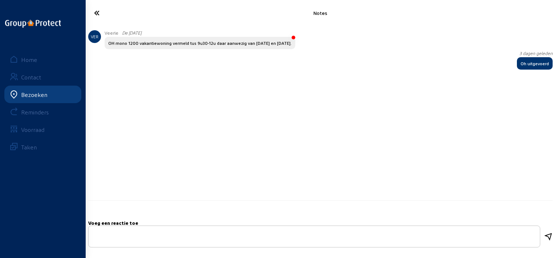
click at [101, 22] on div "Notes" at bounding box center [320, 13] width 473 height 26
click at [95, 16] on icon at bounding box center [123, 13] width 66 height 13
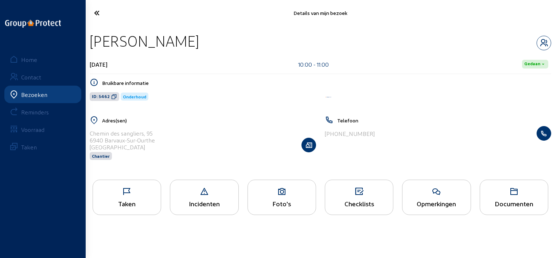
click at [102, 19] on cam-font-icon at bounding box center [123, 12] width 70 height 17
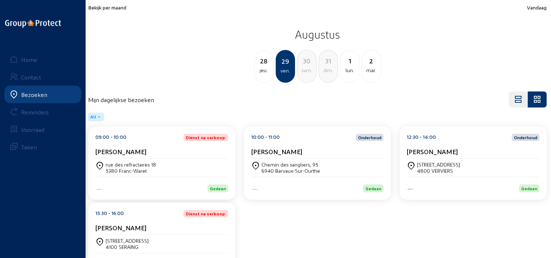
click at [400, 152] on div "12:30 - 14:00 Onderhoud Brahim Nalhou Rue des Heids 50 4800 VERVIERS Gedaan" at bounding box center [473, 162] width 147 height 73
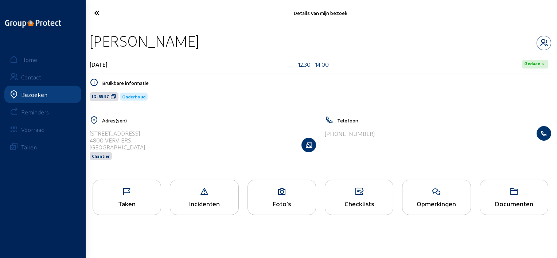
drag, startPoint x: 192, startPoint y: 42, endPoint x: 88, endPoint y: 43, distance: 104.5
click at [88, 43] on div "Brahim Nalhou 29 augustus 2025 12:30 - 14:00 Gedaan Bruikbare informatie ID: 55…" at bounding box center [320, 100] width 473 height 149
click at [110, 94] on icon at bounding box center [113, 97] width 6 height 6
click at [147, 207] on div "Taken" at bounding box center [127, 204] width 68 height 8
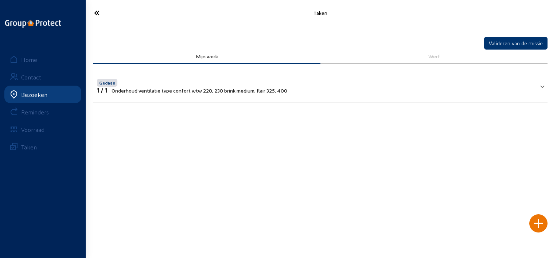
drag, startPoint x: 99, startPoint y: 15, endPoint x: 108, endPoint y: 14, distance: 8.4
click at [104, 14] on icon at bounding box center [123, 13] width 66 height 13
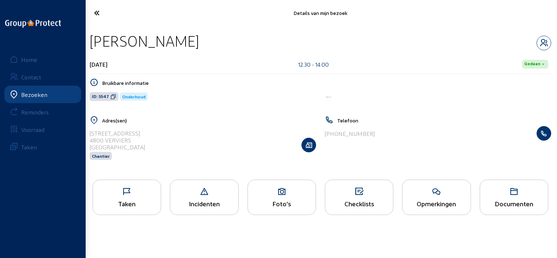
click at [457, 202] on div "Opmerkingen" at bounding box center [436, 204] width 68 height 8
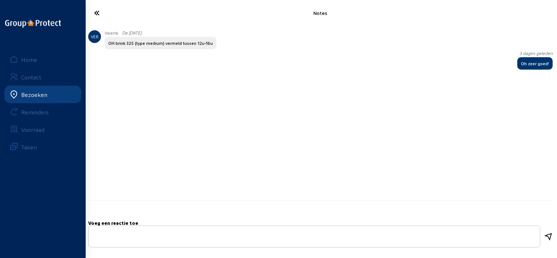
click at [90, 16] on cam-font-icon at bounding box center [123, 12] width 70 height 17
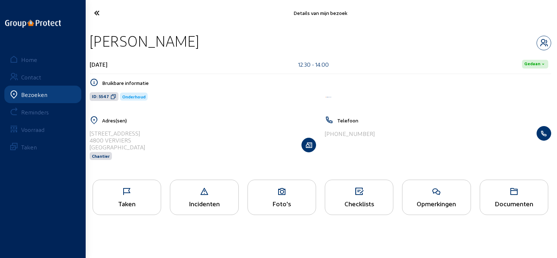
click at [93, 19] on icon at bounding box center [123, 13] width 66 height 13
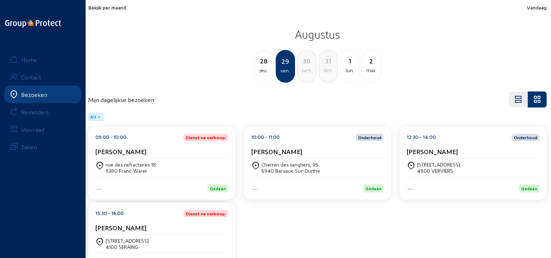
click at [178, 228] on div "Marie-Laure Miccichè" at bounding box center [161, 228] width 133 height 8
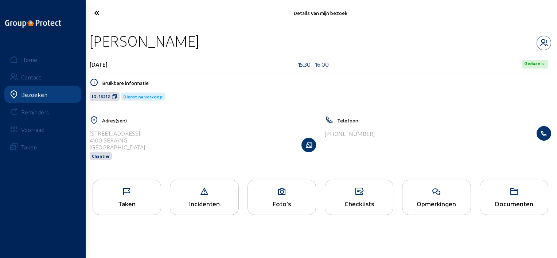
drag, startPoint x: 232, startPoint y: 38, endPoint x: 93, endPoint y: 42, distance: 139.9
click at [93, 42] on div "Marie-Laure Miccichè" at bounding box center [320, 41] width 461 height 19
click at [113, 97] on icon at bounding box center [114, 97] width 6 height 6
click at [153, 189] on icon at bounding box center [127, 191] width 68 height 9
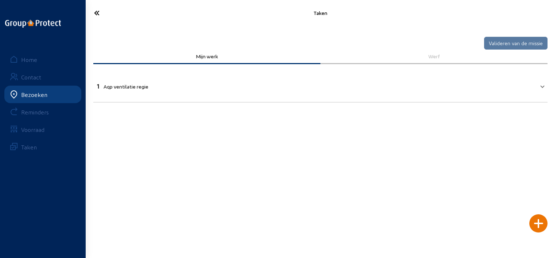
click at [365, 95] on mat-expansion-panel-header "1 Aqp ventilatie regie" at bounding box center [320, 85] width 454 height 25
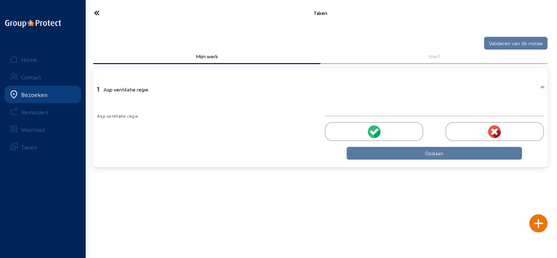
click at [351, 128] on div at bounding box center [374, 131] width 98 height 19
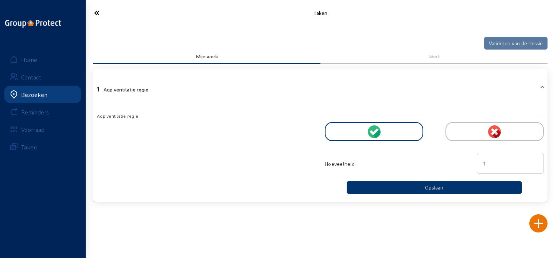
drag, startPoint x: 502, startPoint y: 162, endPoint x: 465, endPoint y: 167, distance: 37.5
click at [465, 167] on div "Hoeveelheid 1" at bounding box center [434, 164] width 228 height 23
type input "2"
type input "2.5"
click at [455, 189] on button "Opslaan" at bounding box center [433, 187] width 175 height 13
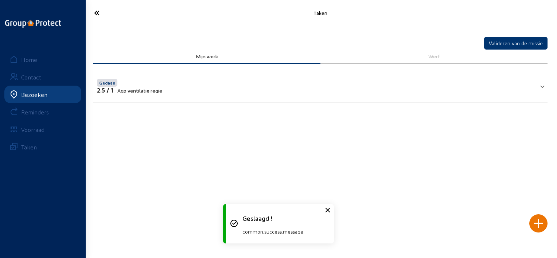
drag, startPoint x: 94, startPoint y: 11, endPoint x: 101, endPoint y: 11, distance: 6.9
click at [101, 11] on icon at bounding box center [123, 13] width 66 height 13
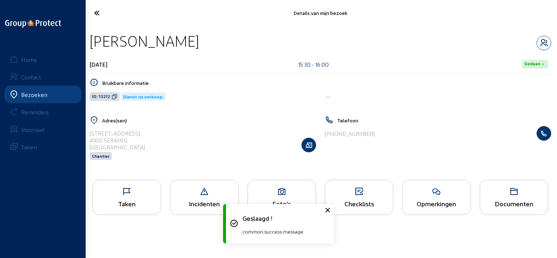
click at [455, 204] on div "Opmerkingen" at bounding box center [436, 204] width 68 height 8
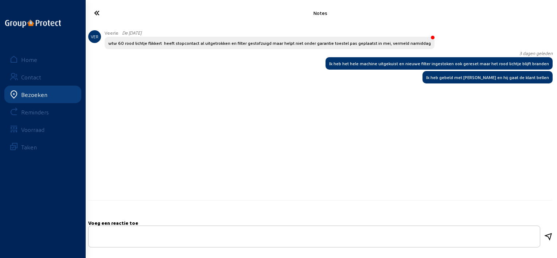
click at [108, 16] on icon at bounding box center [123, 13] width 66 height 13
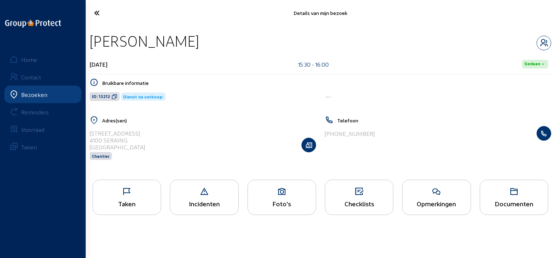
click at [108, 10] on icon at bounding box center [123, 13] width 66 height 13
